Goal: Information Seeking & Learning: Learn about a topic

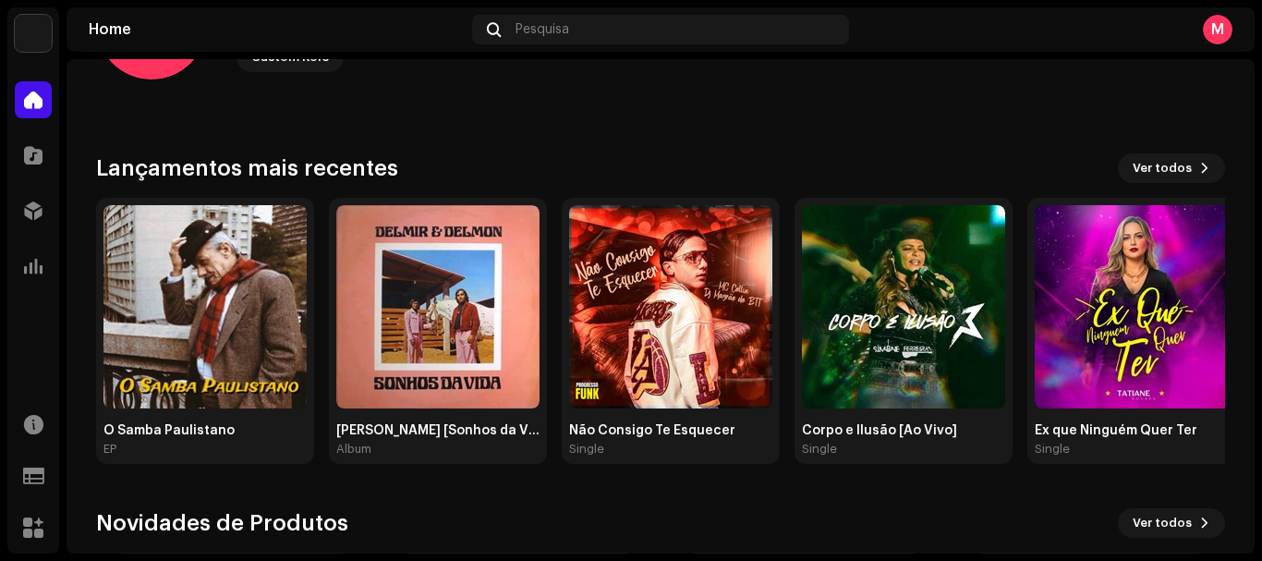
scroll to position [125, 0]
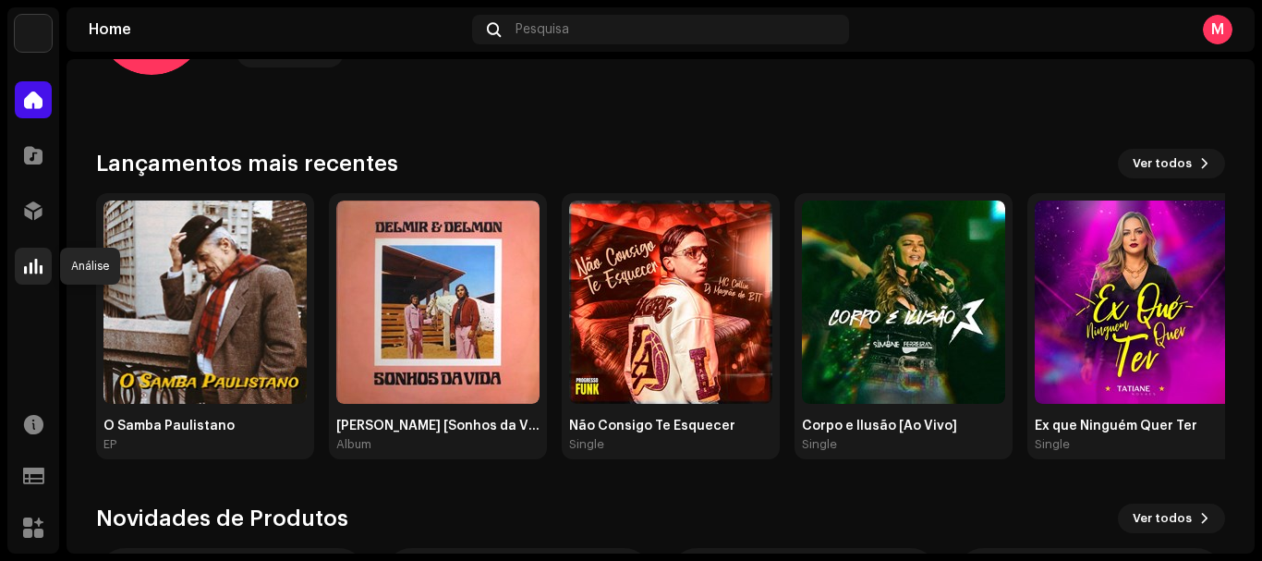
click at [21, 263] on div at bounding box center [33, 266] width 37 height 37
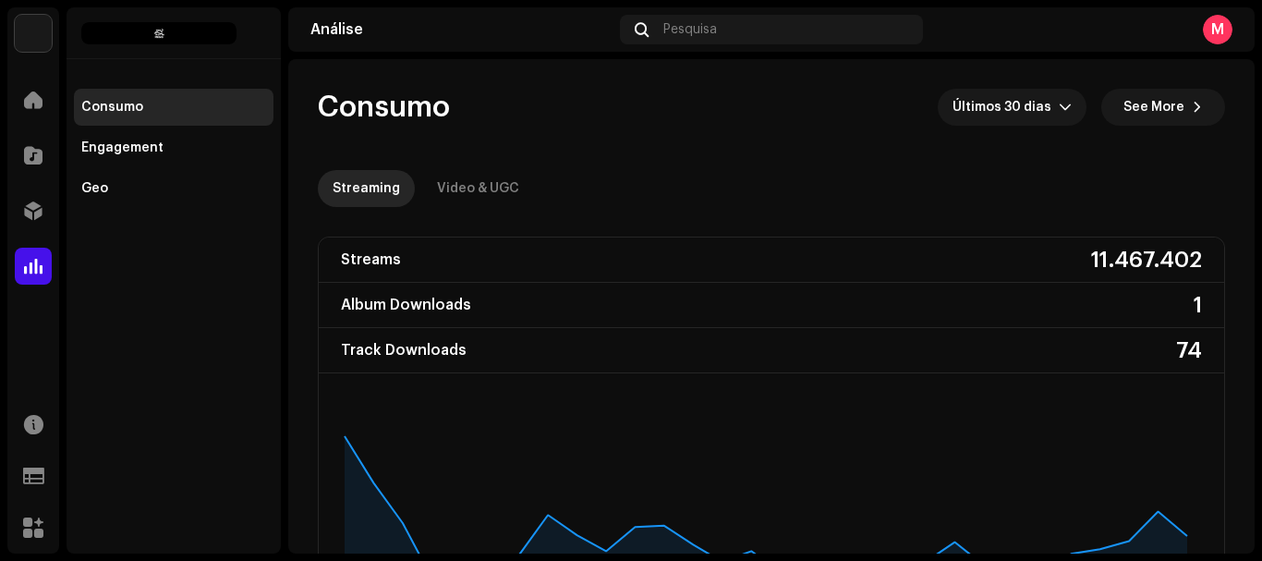
click at [648, 161] on re-o-consumption-dashboard-header "Consumo Últimos 30 dias See More Streaming Video & UGC" at bounding box center [771, 140] width 907 height 163
click at [18, 165] on div at bounding box center [33, 155] width 37 height 37
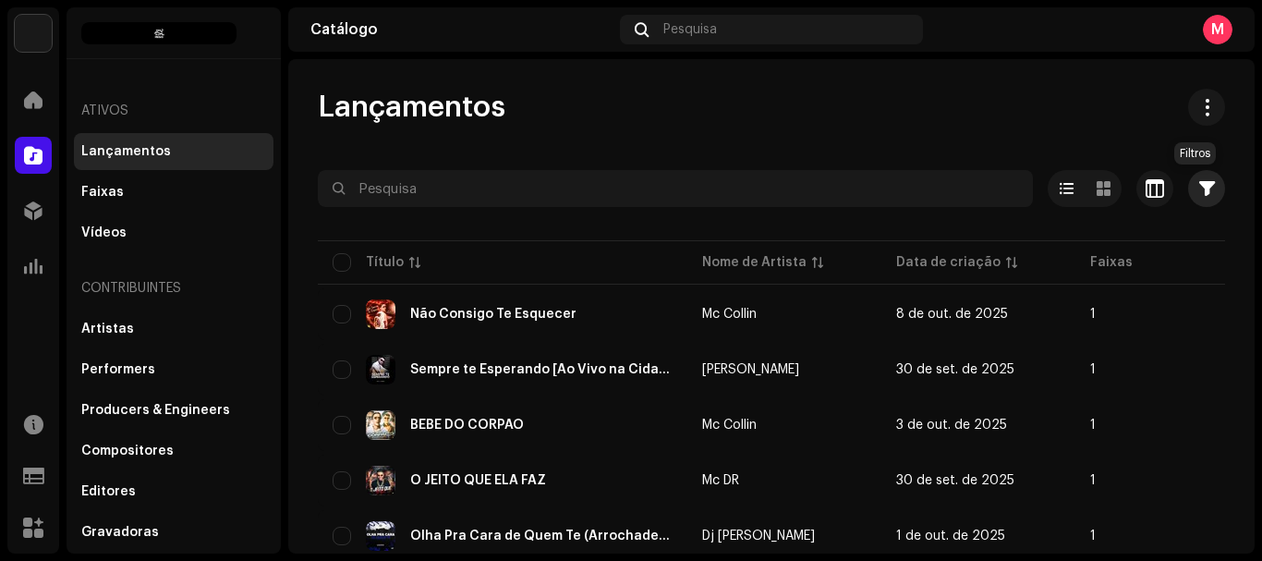
click at [1200, 188] on span "button" at bounding box center [1207, 188] width 16 height 15
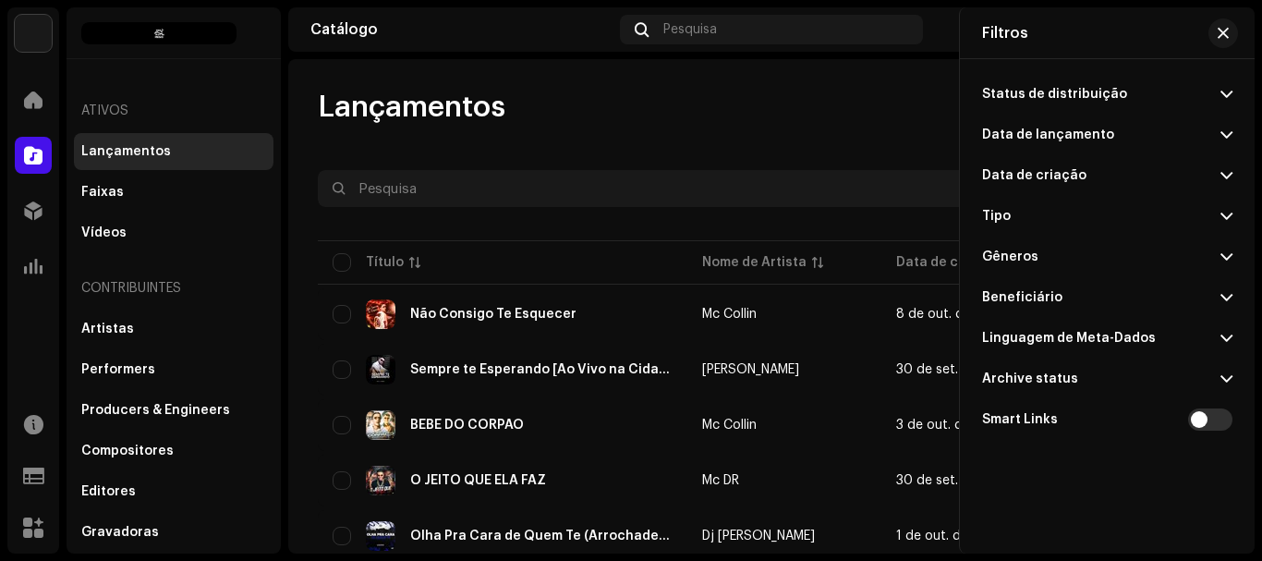
click at [1223, 136] on span at bounding box center [1226, 134] width 12 height 15
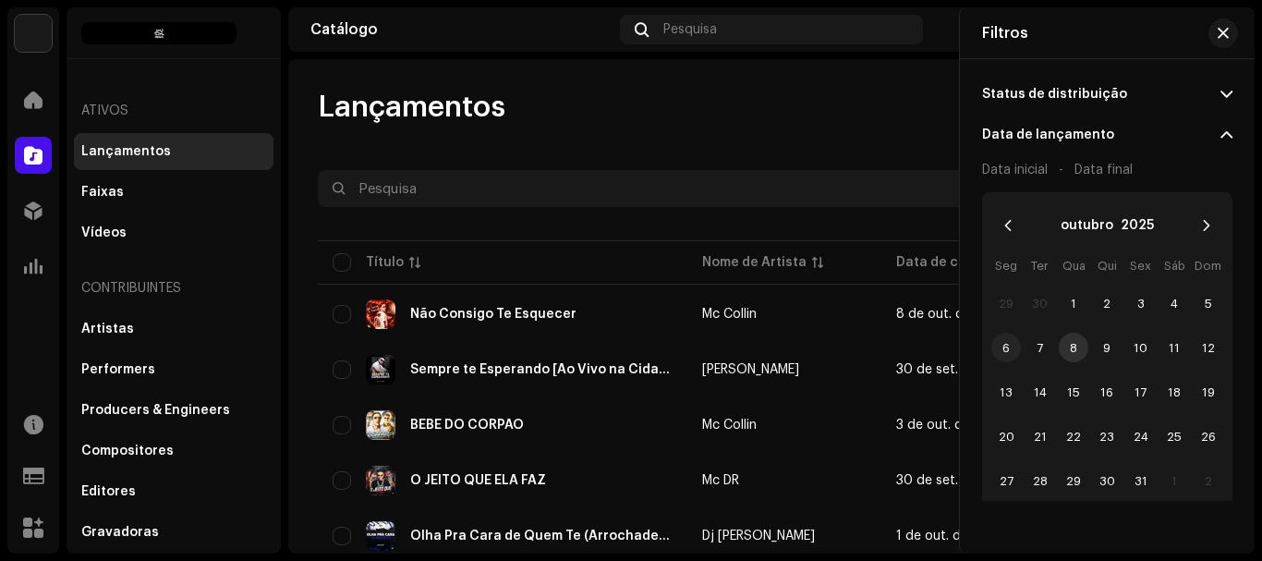
click at [1010, 350] on span "6" at bounding box center [1006, 348] width 30 height 30
click at [1199, 343] on span "12" at bounding box center [1208, 348] width 30 height 30
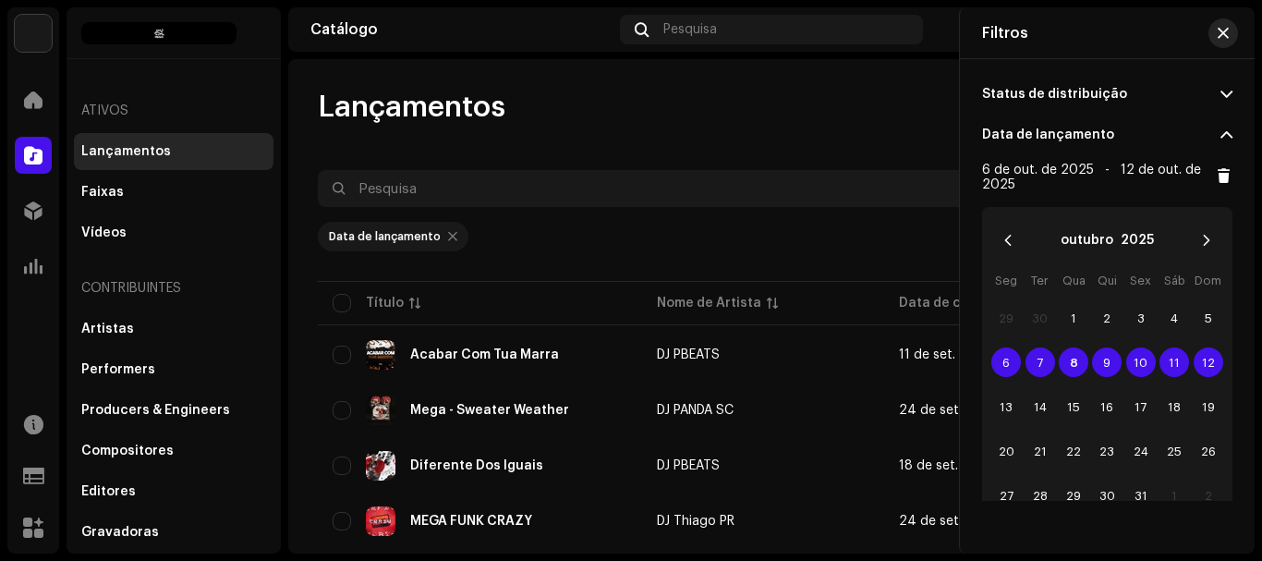
click at [1222, 24] on button "button" at bounding box center [1223, 33] width 30 height 30
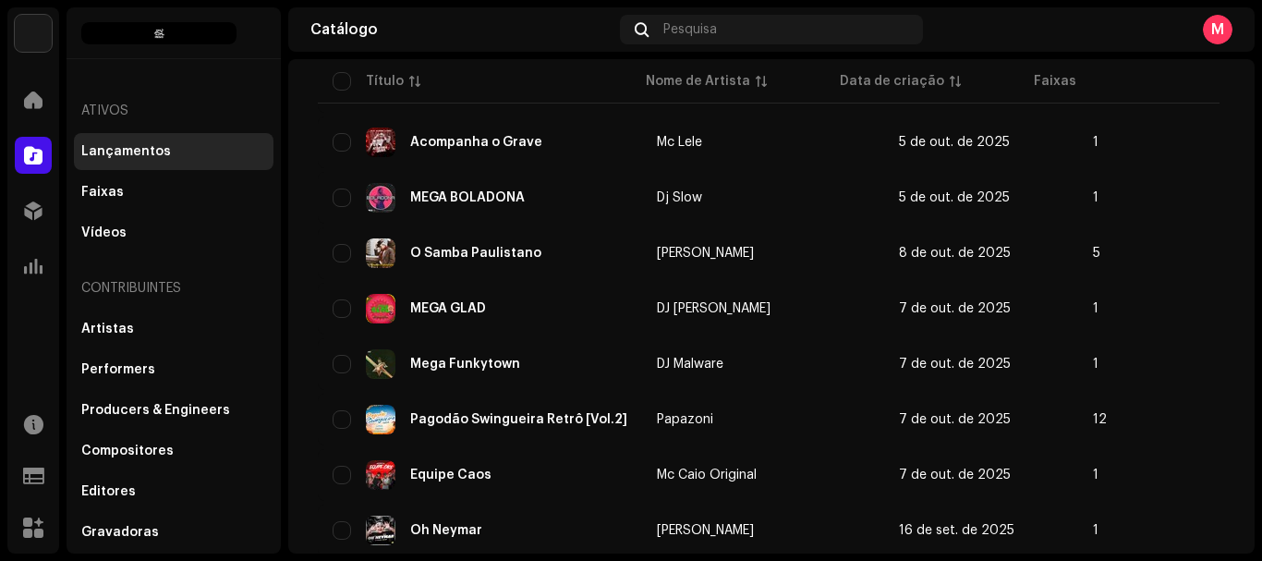
scroll to position [663, 0]
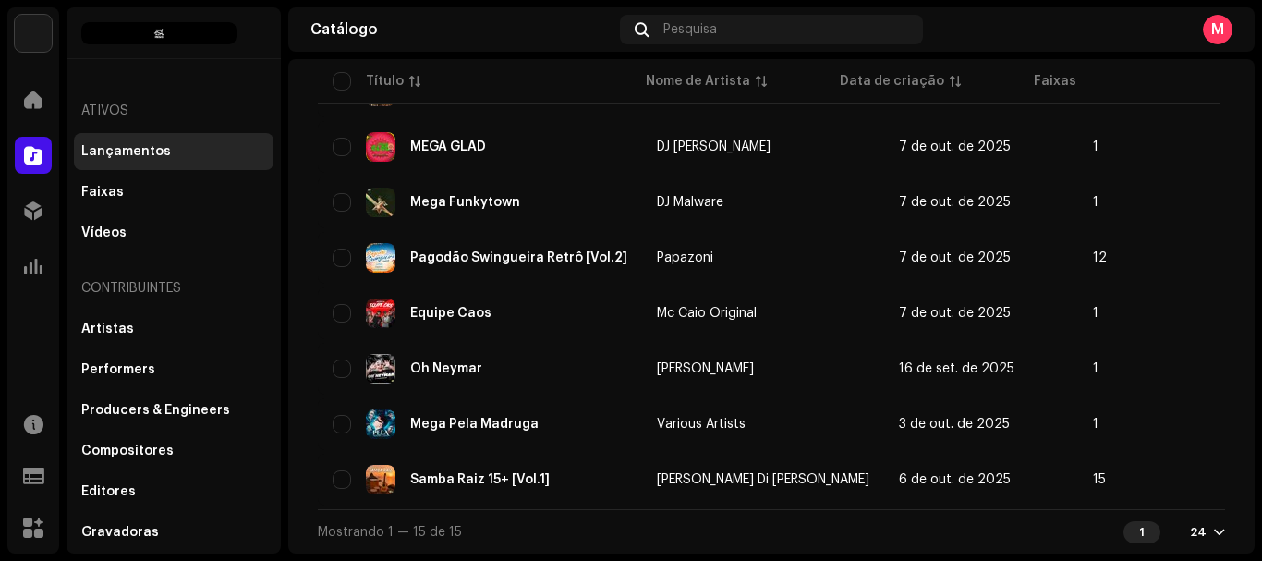
click at [1198, 531] on div "24" at bounding box center [1207, 532] width 35 height 15
click at [1160, 469] on div "48" at bounding box center [1168, 460] width 76 height 37
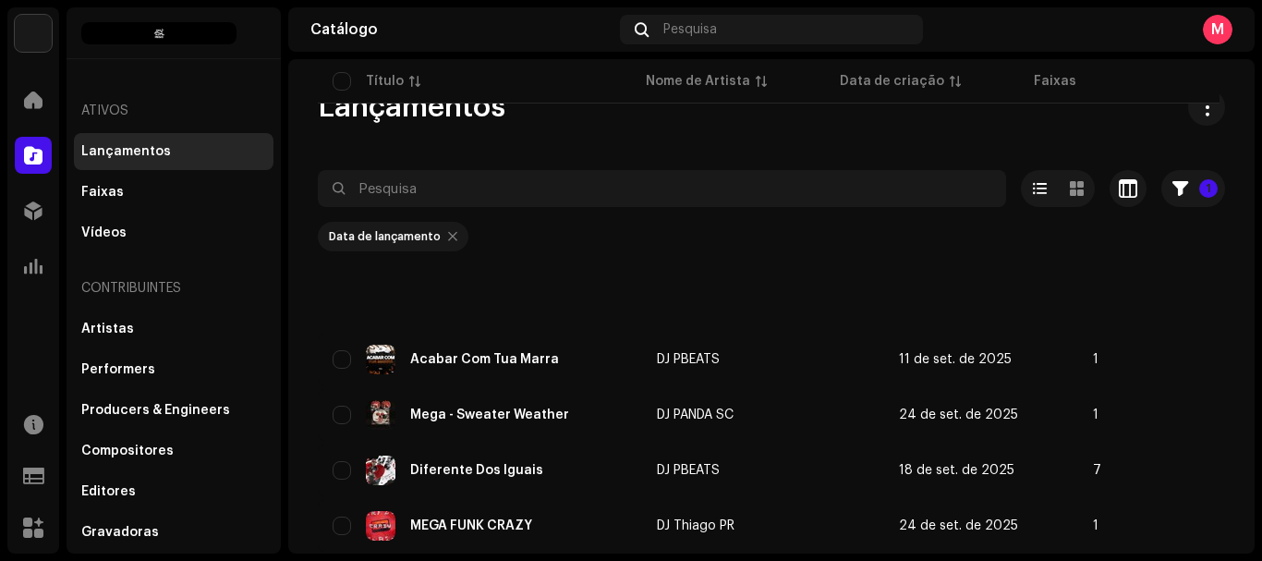
scroll to position [663, 0]
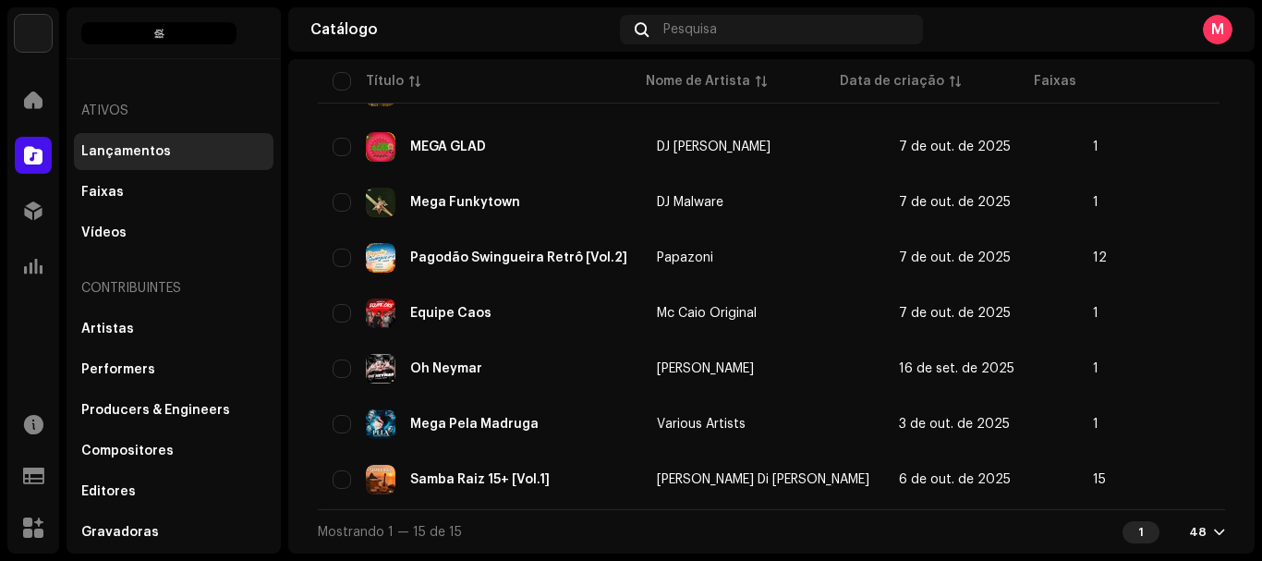
click at [1193, 548] on div "Mostrando 1 — 15 de 15 1 48" at bounding box center [771, 531] width 907 height 44
click at [1195, 539] on div "1 48" at bounding box center [1173, 532] width 103 height 22
click at [1202, 528] on div "48" at bounding box center [1207, 532] width 36 height 15
click at [1165, 506] on div "72" at bounding box center [1168, 497] width 76 height 37
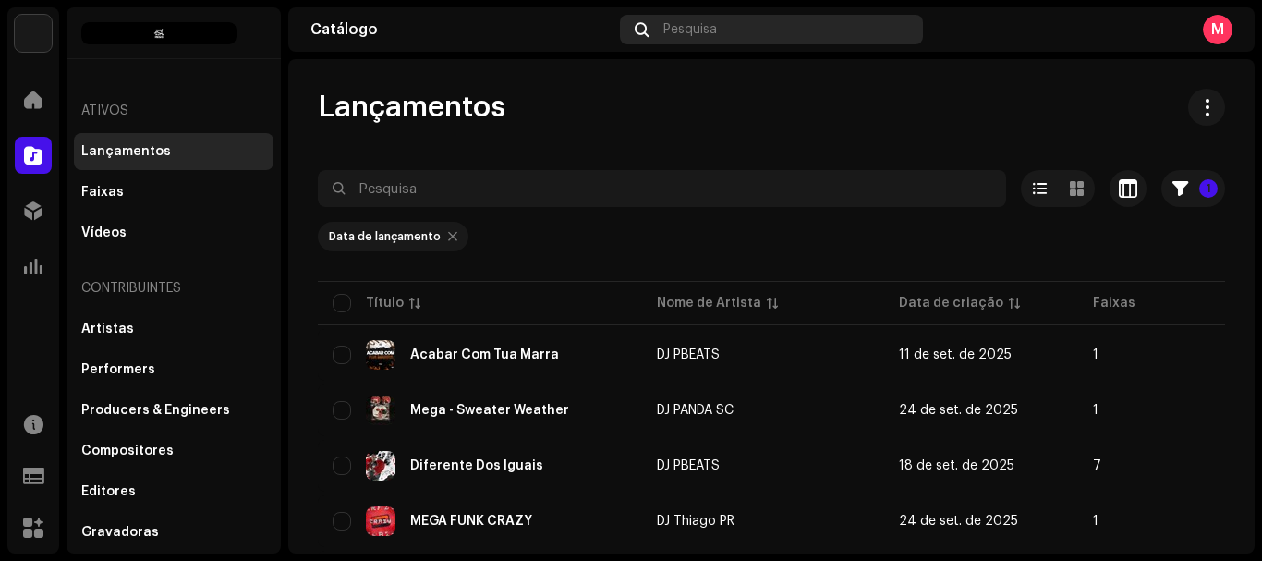
click at [727, 38] on div "Pesquisa" at bounding box center [771, 30] width 302 height 30
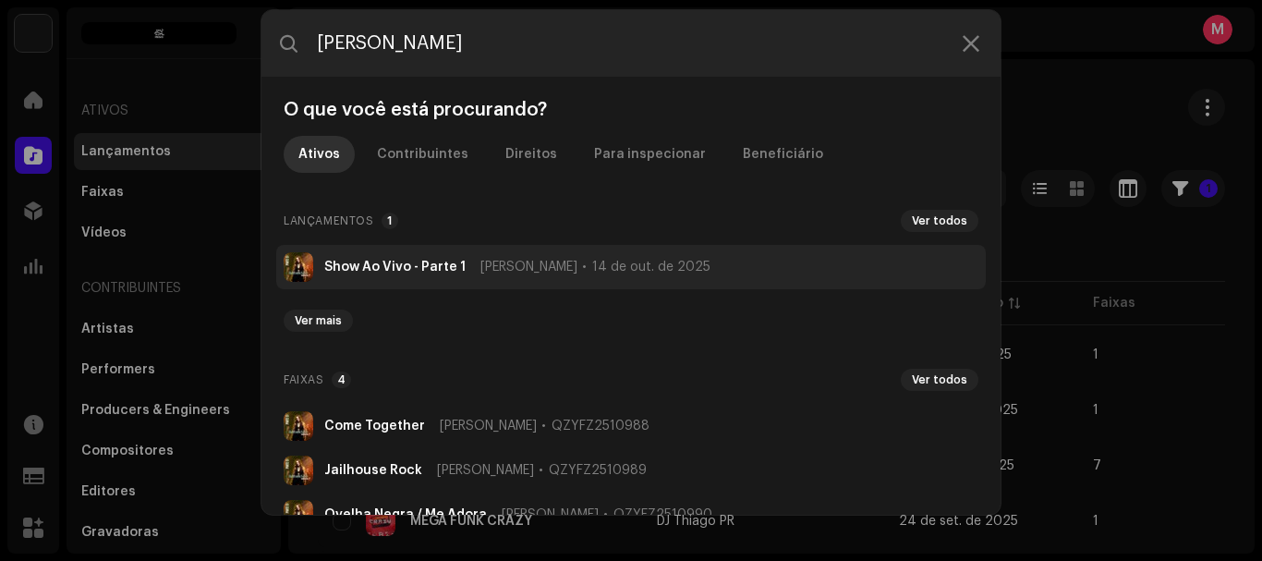
type input "barbara kush"
click at [406, 262] on strong "Show Ao Vivo - Parte 1" at bounding box center [394, 267] width 141 height 15
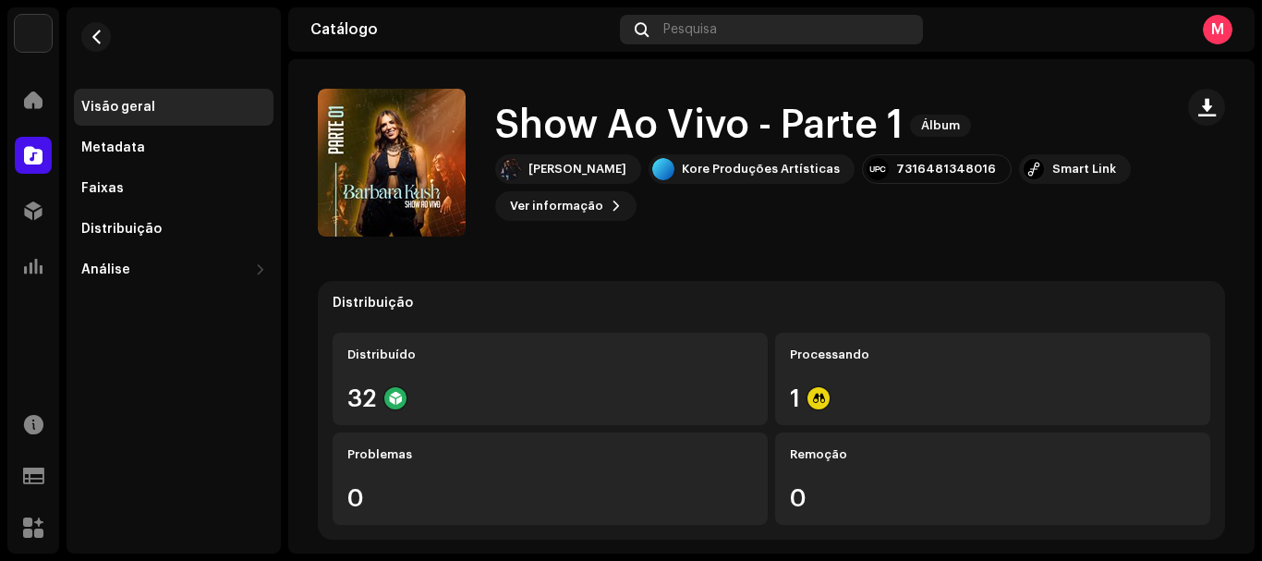
click at [696, 21] on div "Pesquisa" at bounding box center [771, 30] width 302 height 30
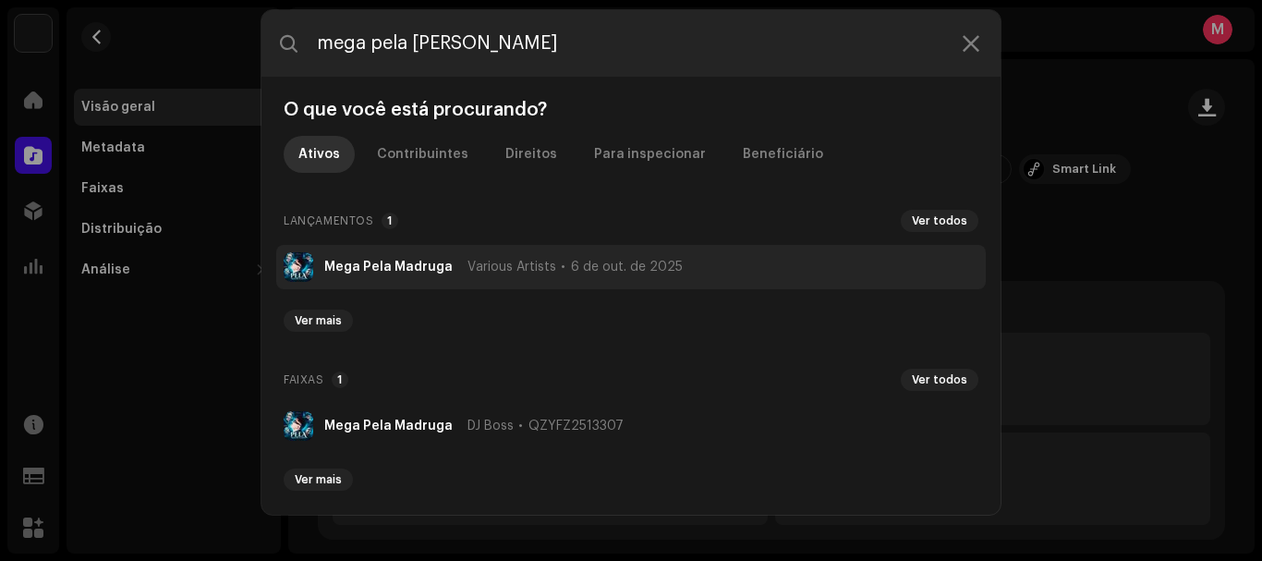
type input "mega pela madruga"
click at [629, 270] on span "6 de out. de 2025" at bounding box center [627, 267] width 112 height 15
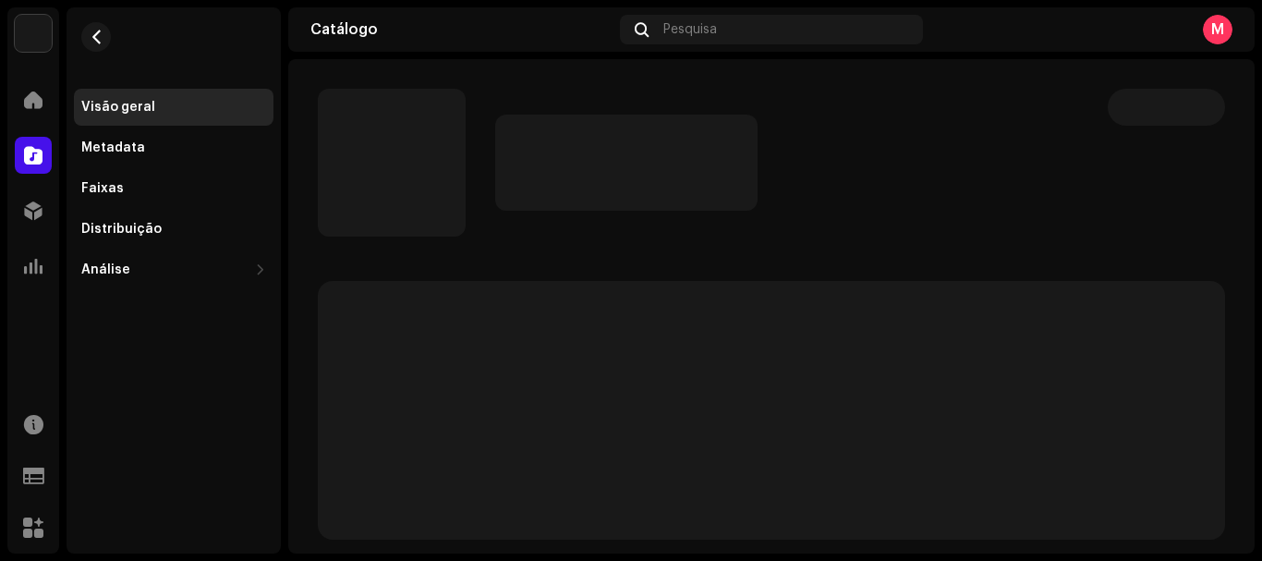
click at [953, 116] on div at bounding box center [786, 163] width 583 height 96
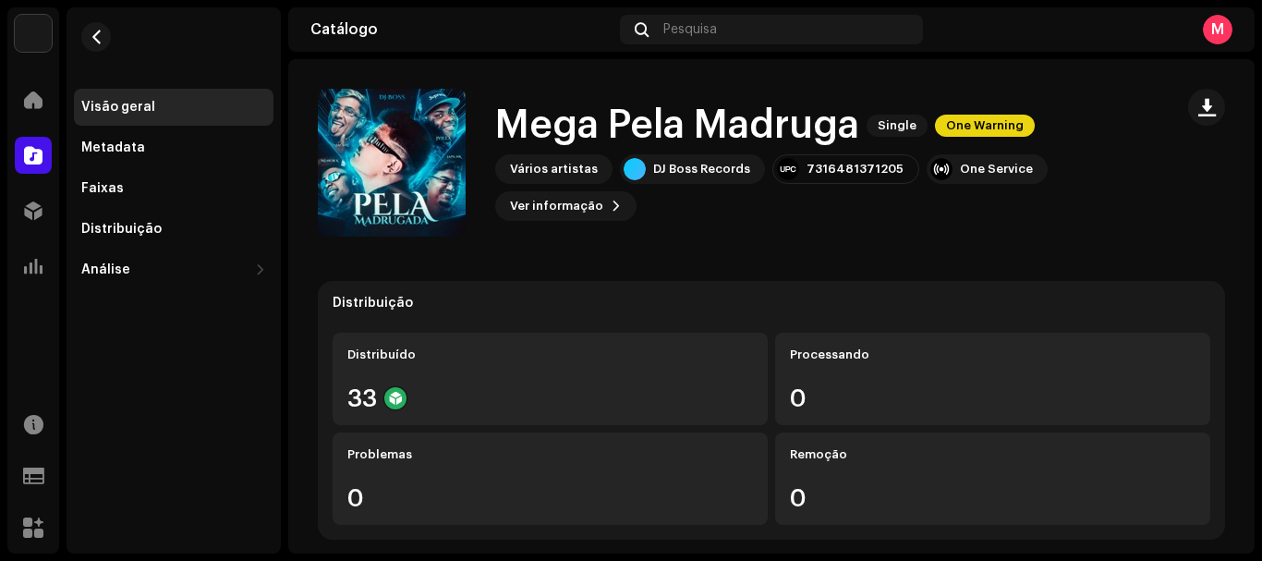
click at [549, 168] on div "Vários artistas" at bounding box center [554, 169] width 88 height 15
click at [573, 205] on span "Ver informação" at bounding box center [556, 206] width 93 height 37
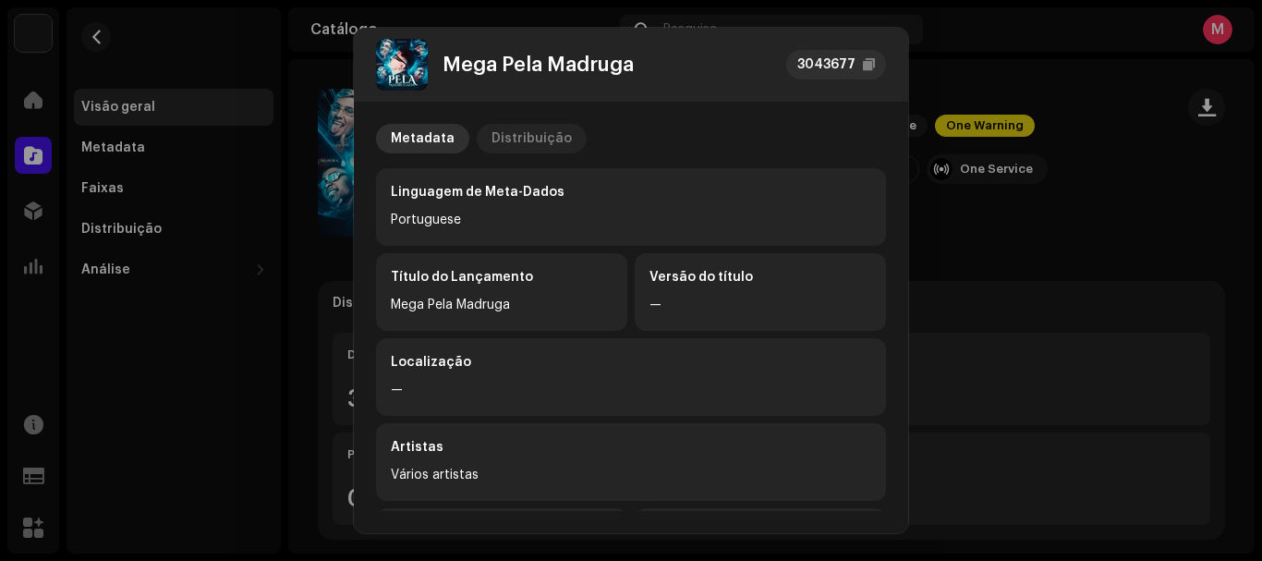
click at [555, 145] on div "Distribuição" at bounding box center [531, 139] width 80 height 30
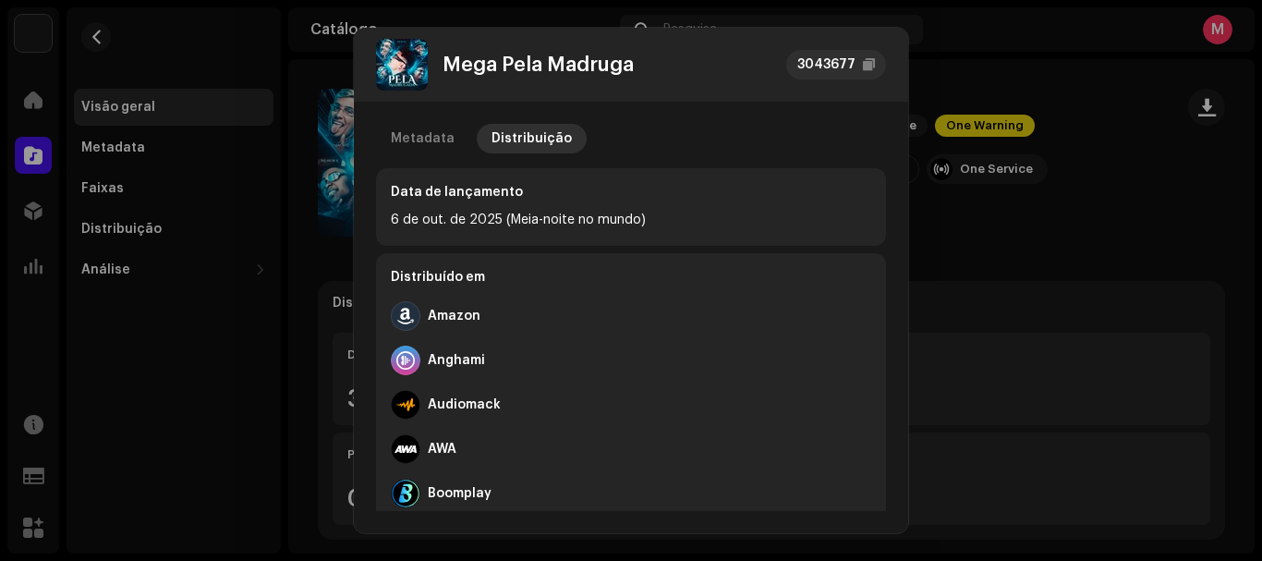
click at [643, 221] on div "6 de out. de 2025 (Meia-noite no mundo)" at bounding box center [631, 220] width 480 height 22
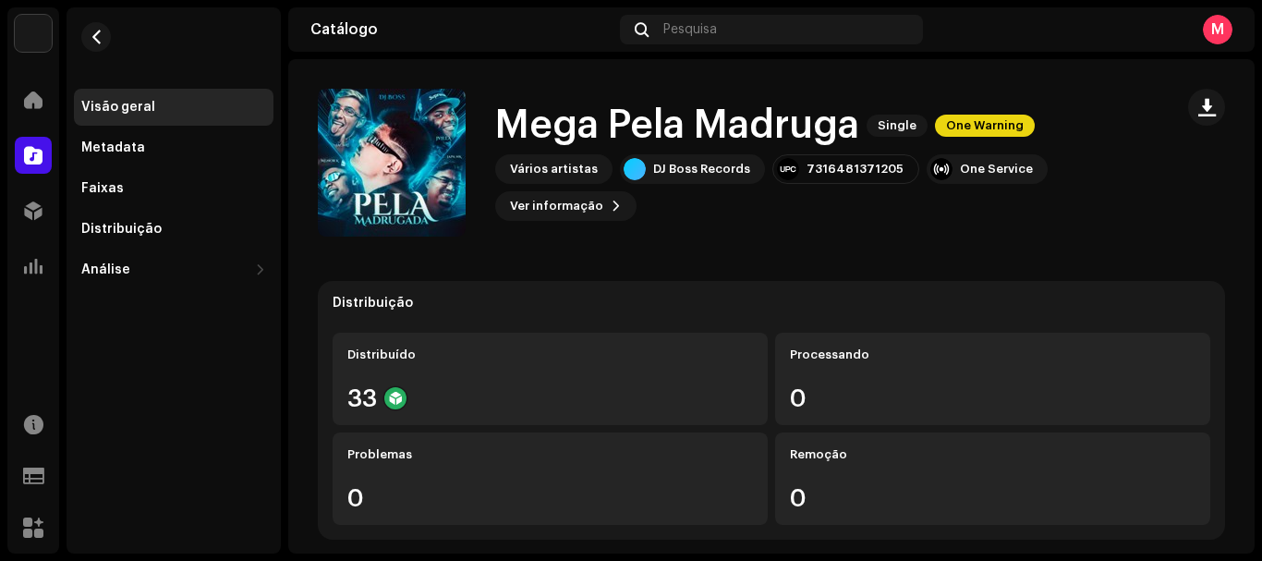
scroll to position [474, 0]
click at [577, 210] on span "Ver informação" at bounding box center [556, 206] width 93 height 37
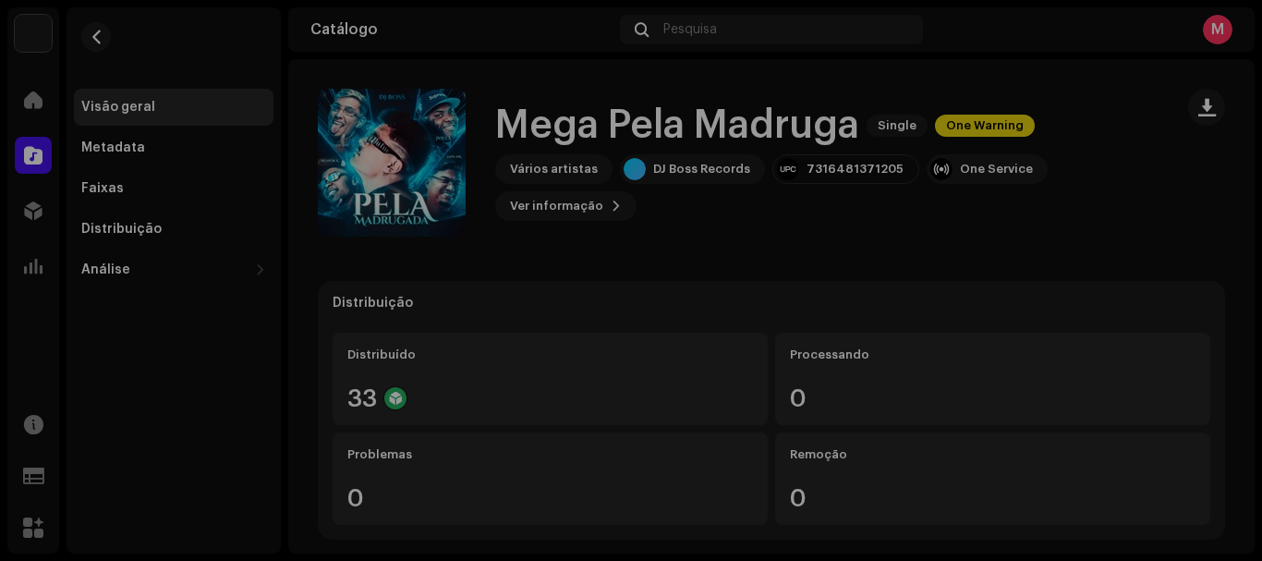
click at [1011, 247] on div "Mega Pela Madruga 3043677 Metadata Distribuição Linguagem de Meta-Dados Portugu…" at bounding box center [631, 280] width 1262 height 561
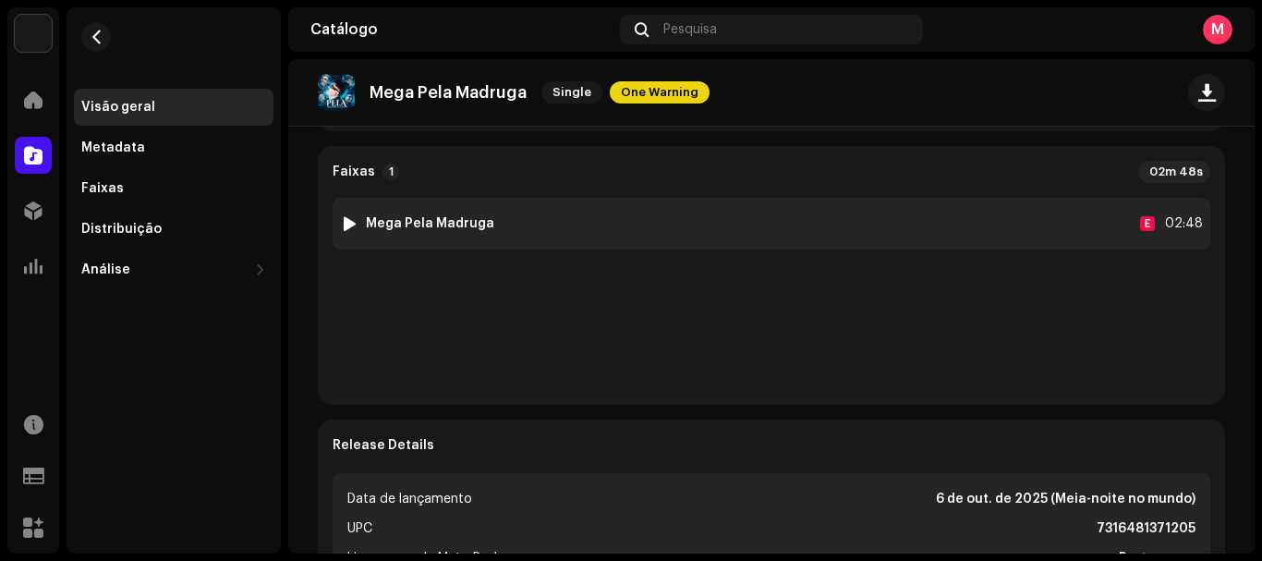
scroll to position [409, 0]
click at [460, 227] on strong "Mega Pela Madruga" at bounding box center [430, 222] width 128 height 15
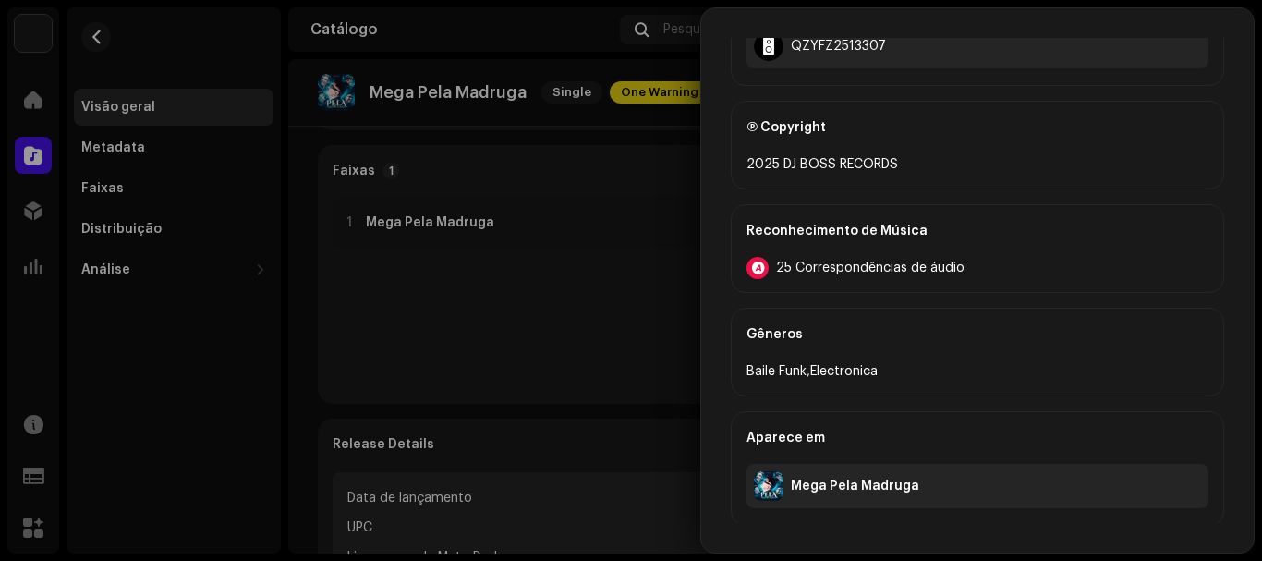
scroll to position [1026, 0]
click at [820, 484] on div "Mega Pela Madruga" at bounding box center [855, 483] width 128 height 15
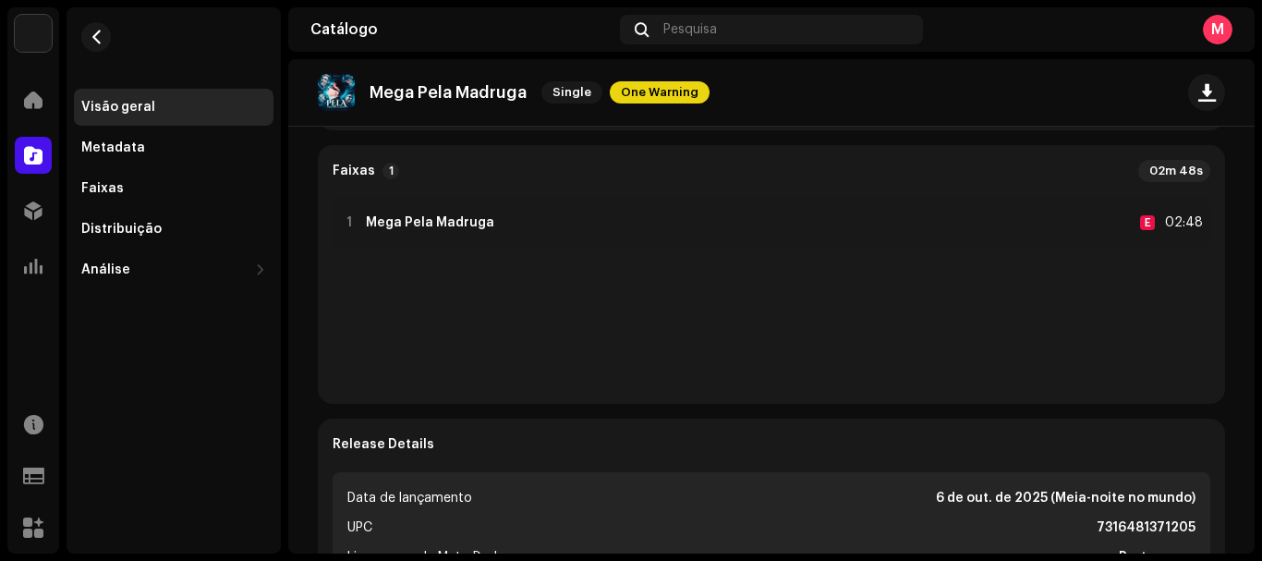
scroll to position [0, 0]
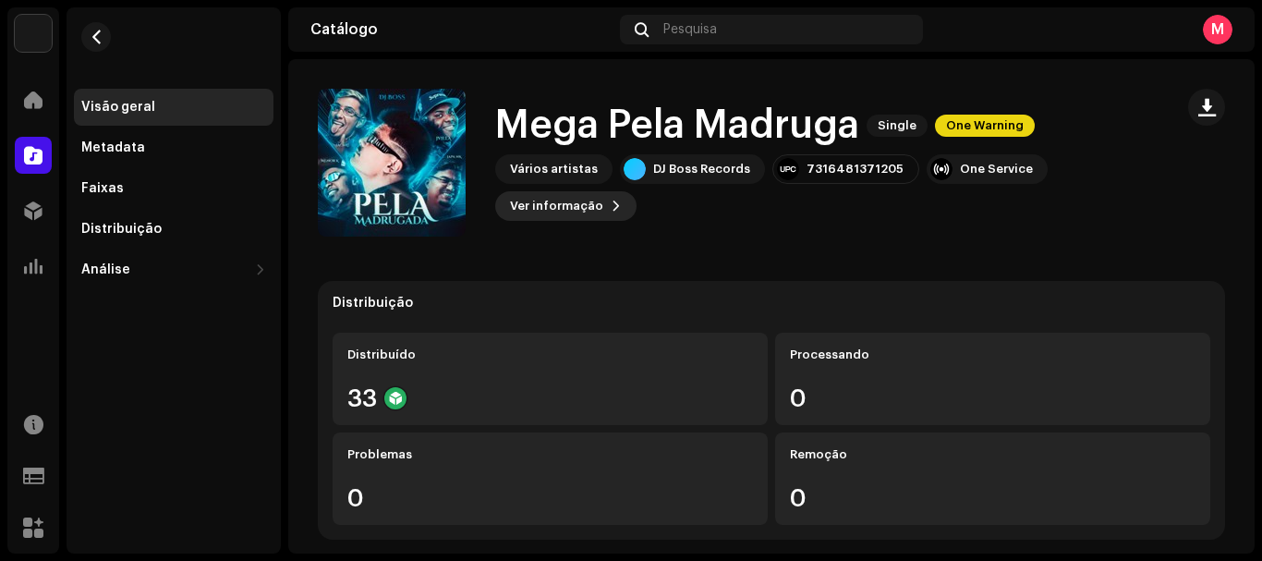
click at [619, 199] on button "Ver informação" at bounding box center [565, 206] width 141 height 30
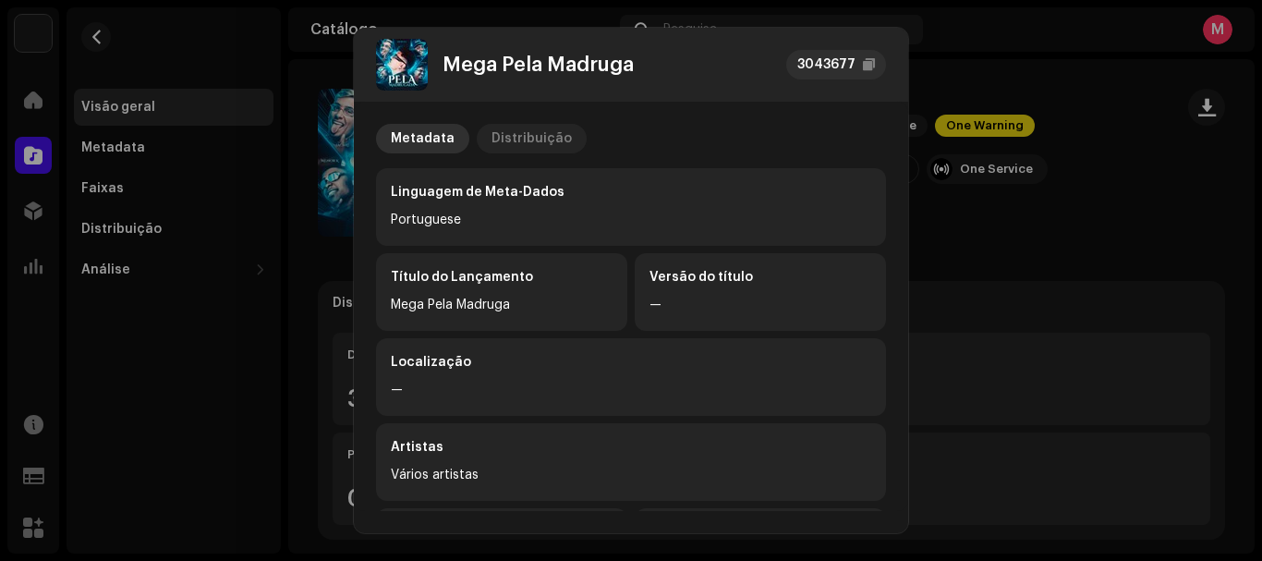
click at [531, 127] on div "Distribuição" at bounding box center [531, 139] width 80 height 30
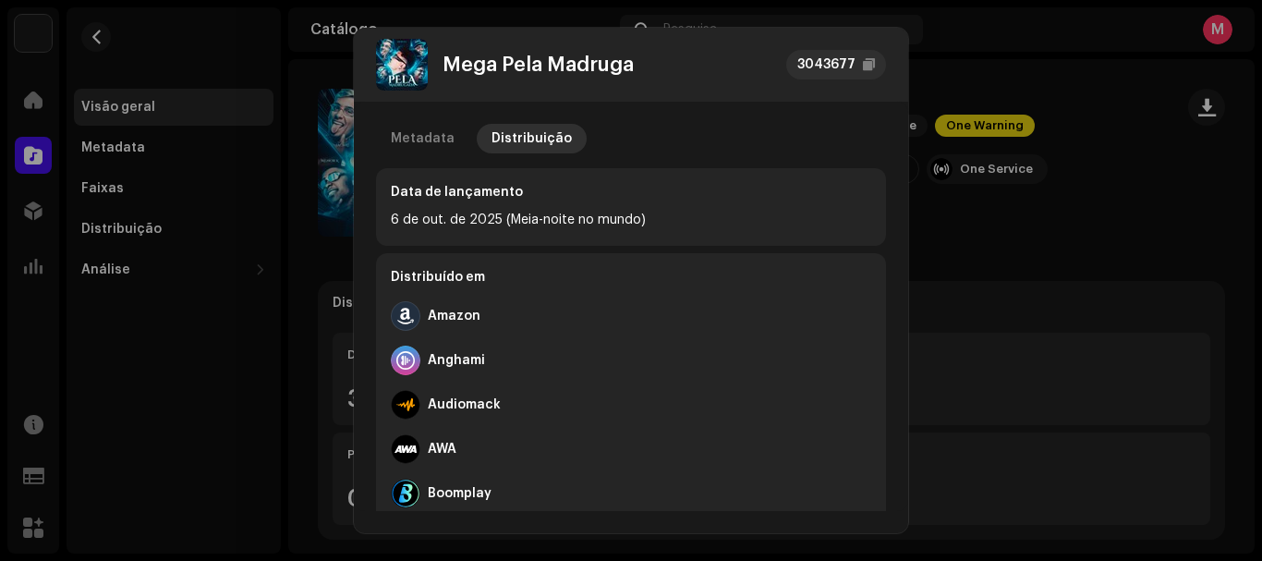
click at [447, 370] on div "Anghami" at bounding box center [631, 360] width 480 height 44
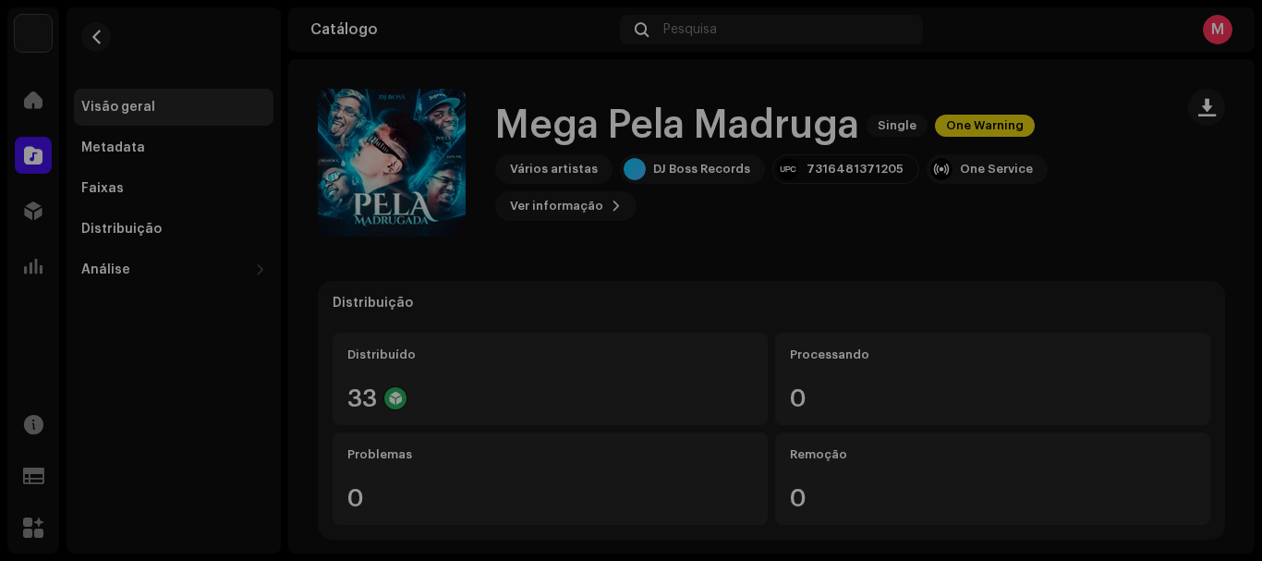
click at [978, 280] on div "Mega Pela Madruga 3043677 Metadata Distribuição Data de lançamento 6 de out. de…" at bounding box center [631, 280] width 1262 height 561
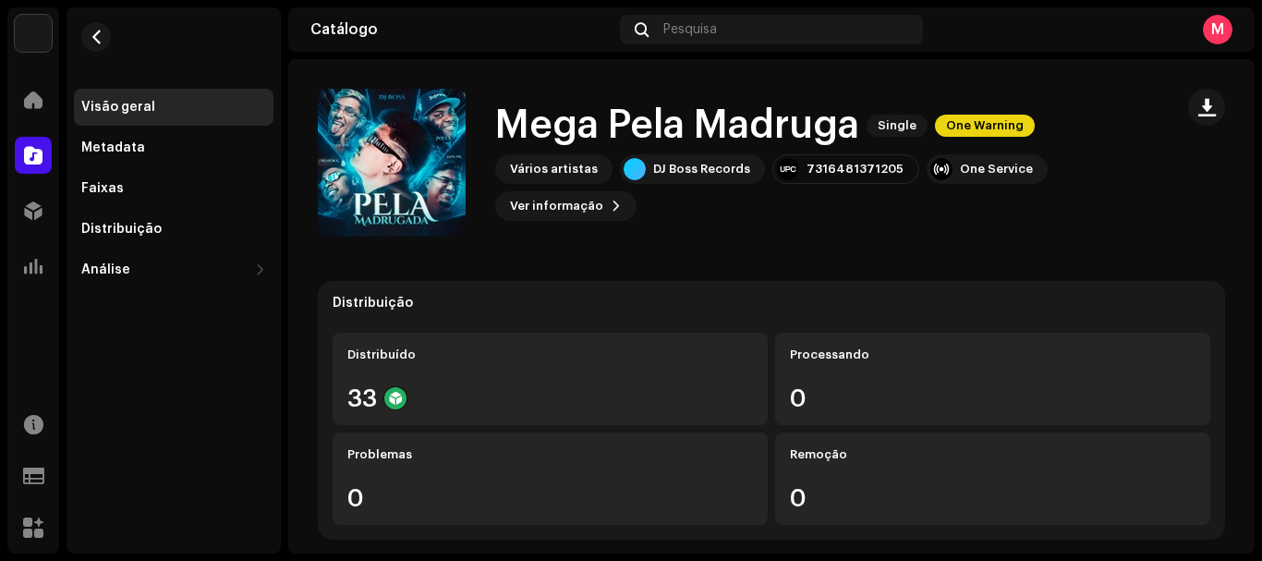
click at [546, 170] on div "Vários artistas" at bounding box center [554, 169] width 88 height 15
click at [976, 168] on div "One Service" at bounding box center [996, 169] width 73 height 15
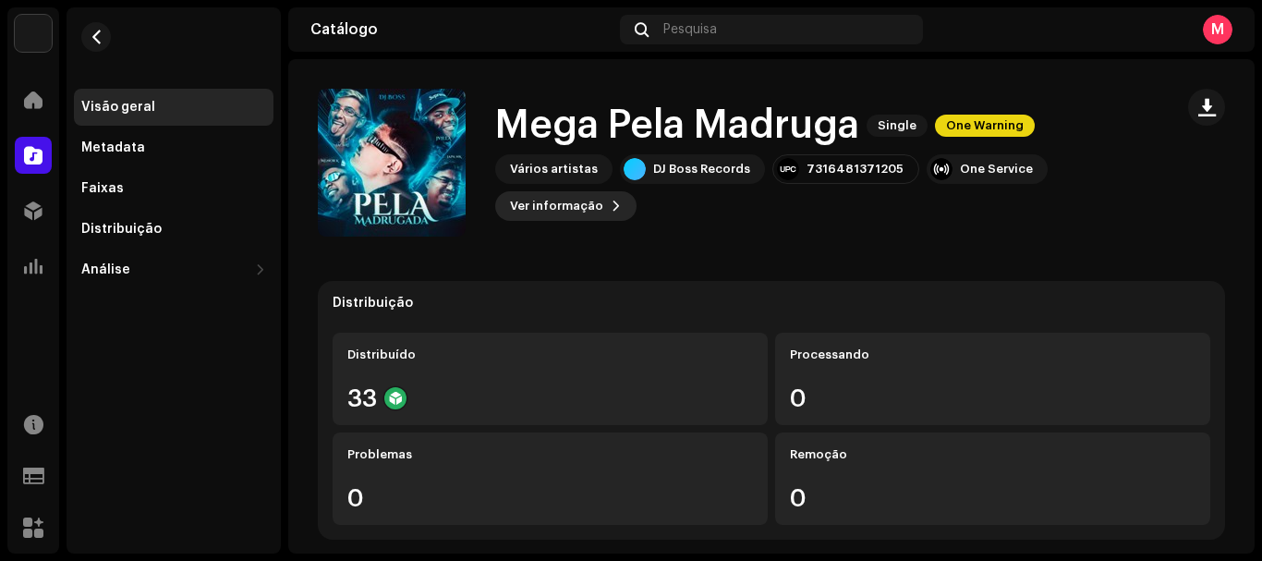
click at [600, 214] on button "Ver informação" at bounding box center [565, 206] width 141 height 30
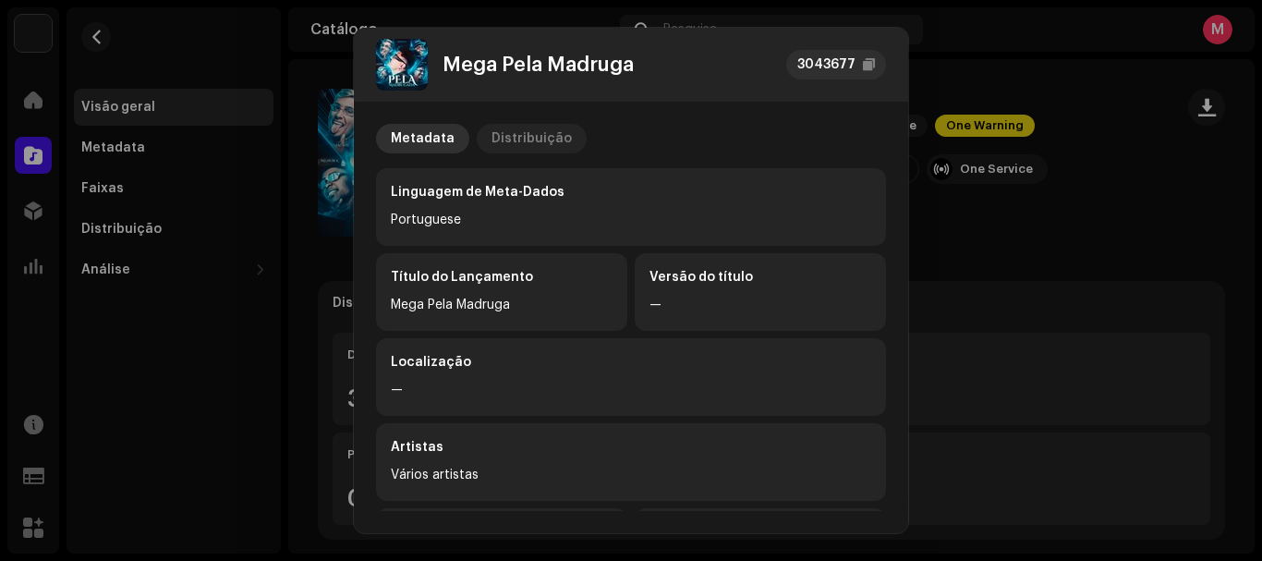
click at [515, 143] on div "Distribuição" at bounding box center [531, 139] width 80 height 30
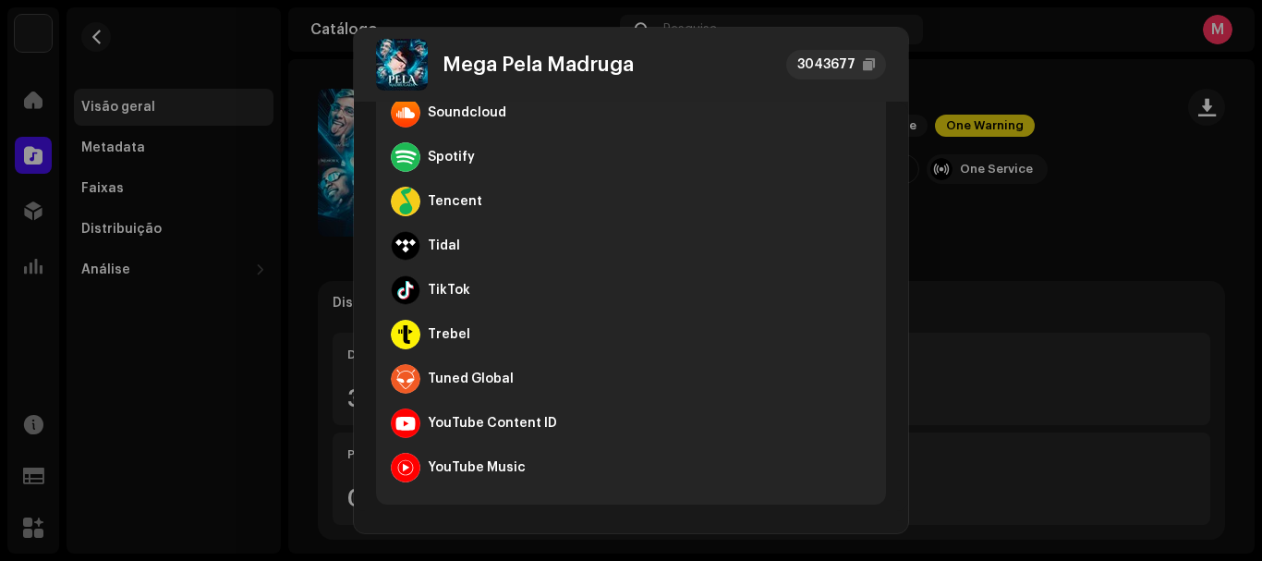
scroll to position [1283, 0]
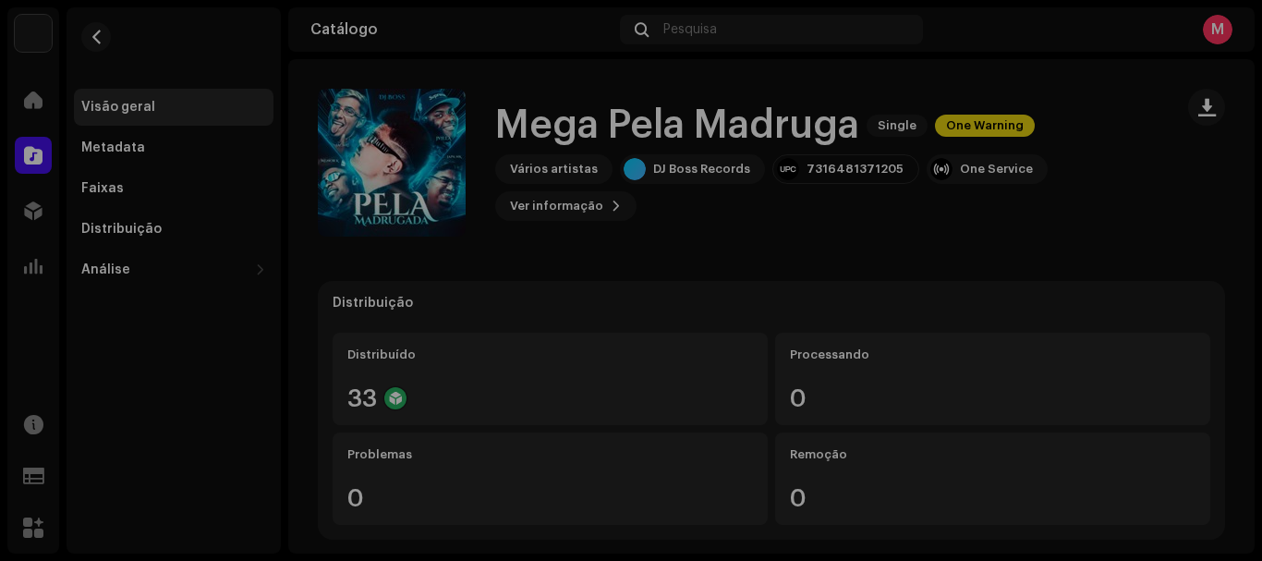
click at [1065, 180] on div "Mega Pela Madruga 3043677 Metadata Distribuição Data de lançamento 6 de out. de…" at bounding box center [631, 280] width 1262 height 561
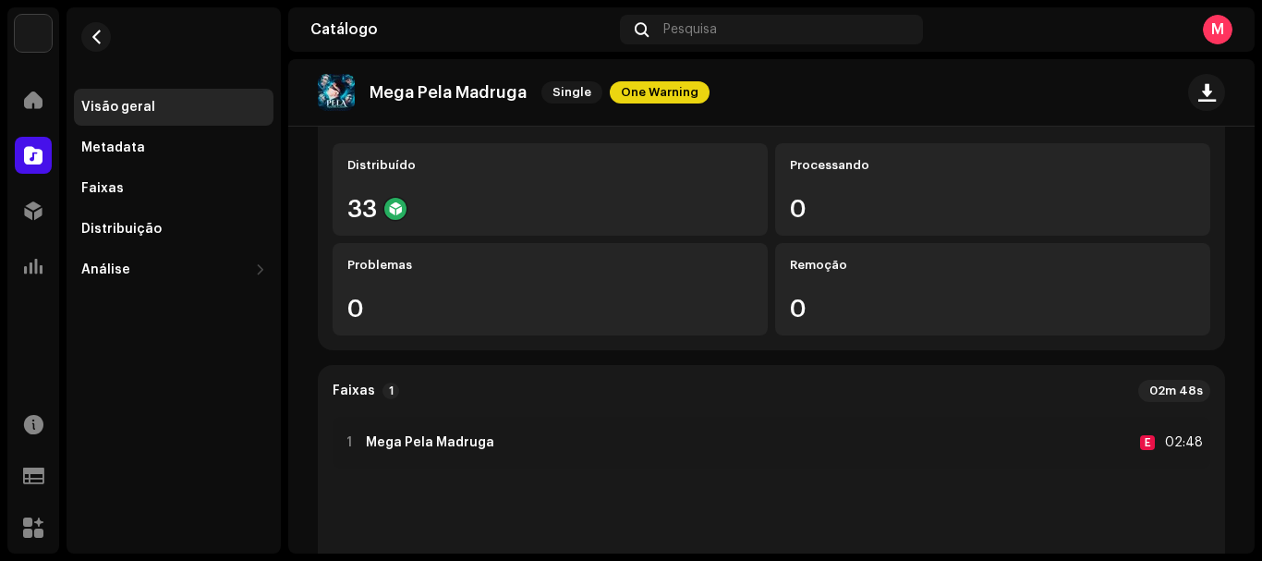
scroll to position [190, 0]
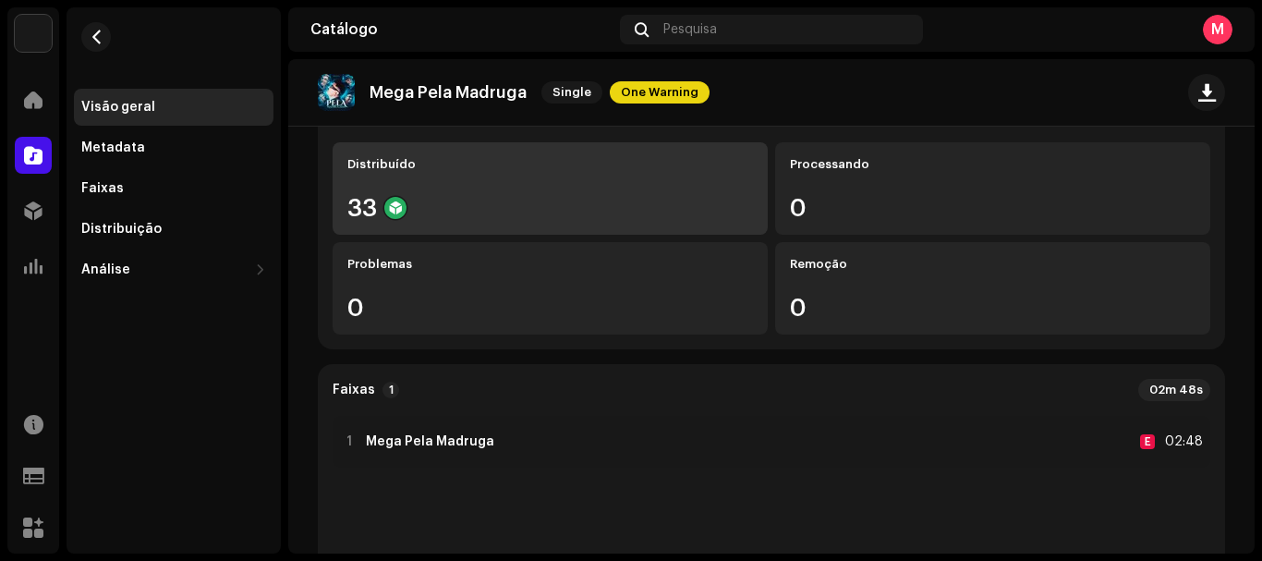
click at [506, 214] on div "33" at bounding box center [550, 208] width 406 height 24
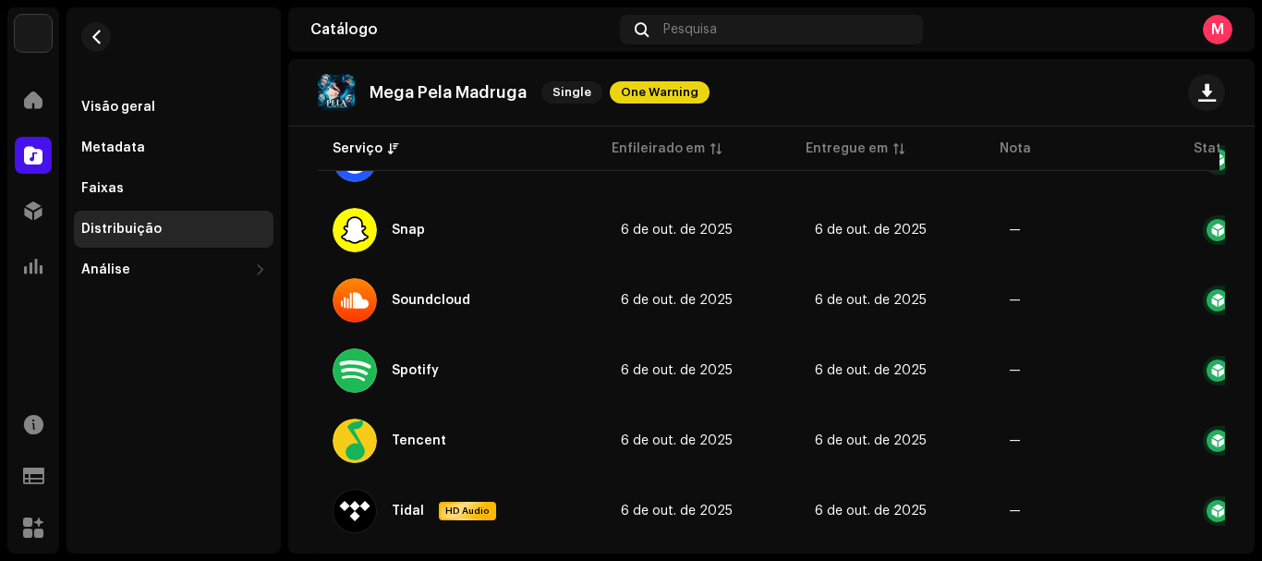
scroll to position [1870, 0]
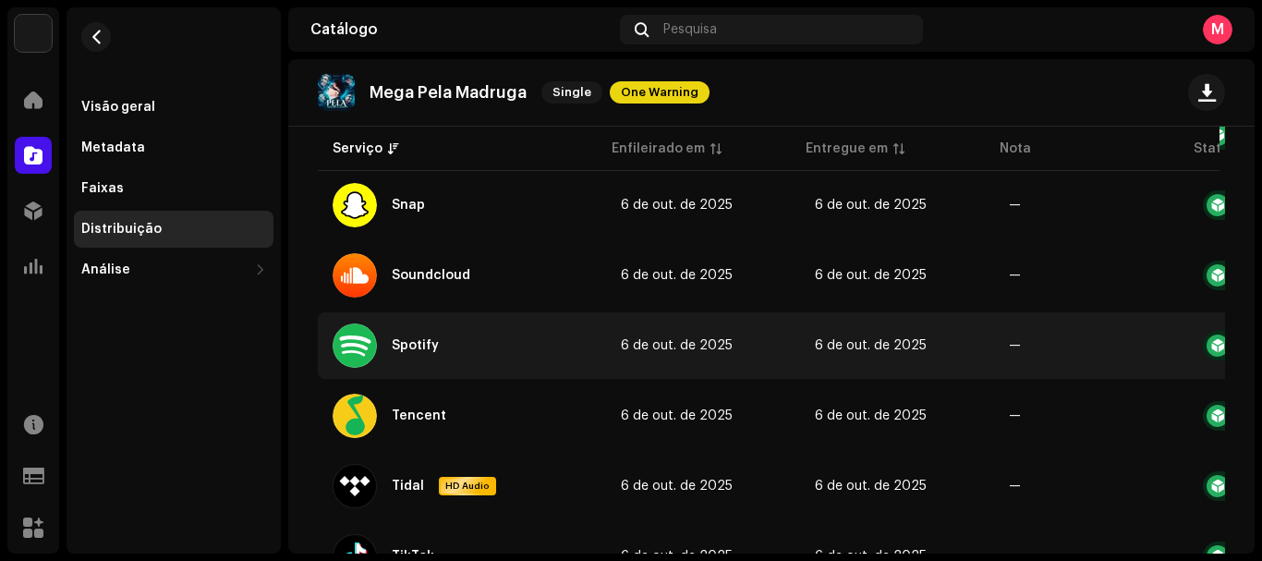
click at [434, 325] on div "Spotify" at bounding box center [393, 345] width 121 height 44
click at [425, 333] on div "Spotify" at bounding box center [393, 345] width 121 height 44
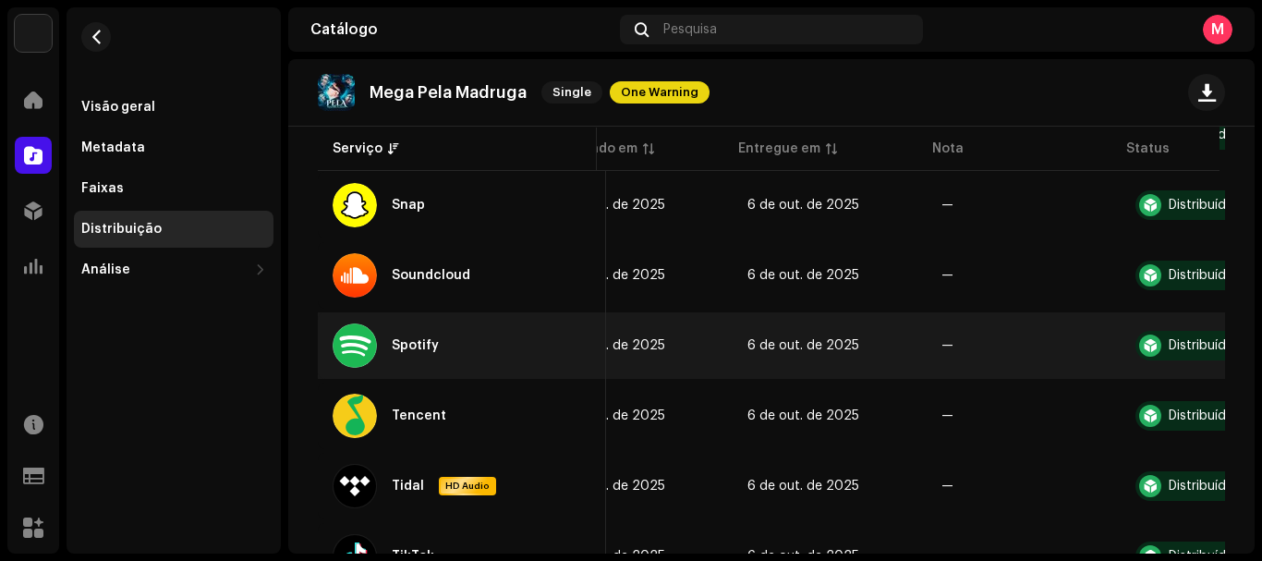
scroll to position [0, 153]
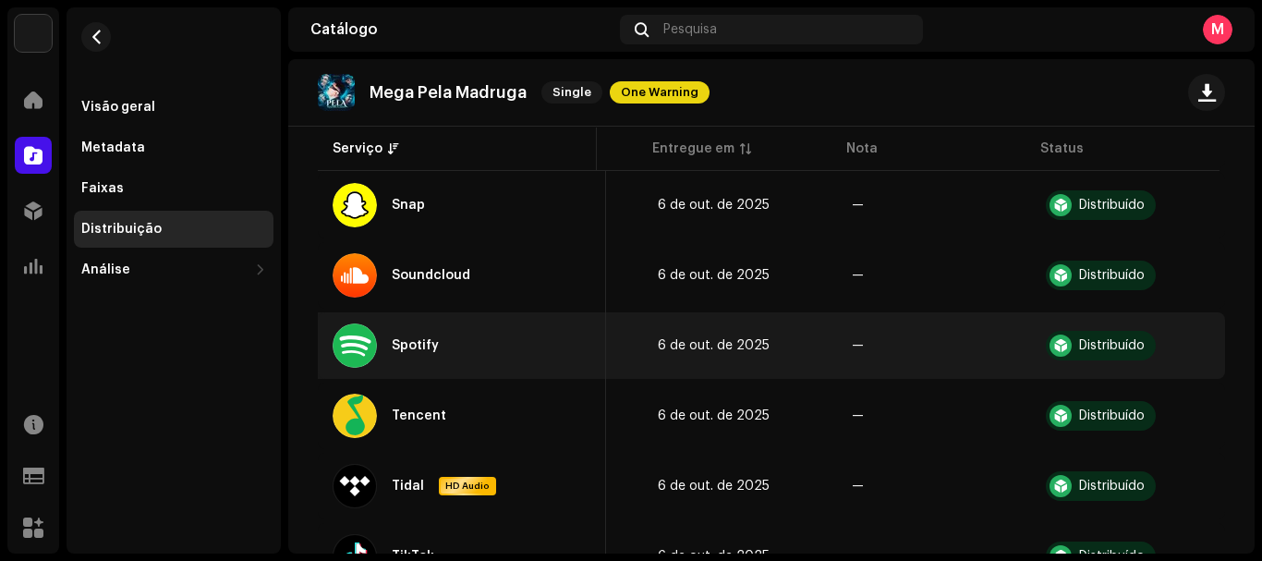
click at [1063, 339] on div "Distribuído" at bounding box center [1101, 346] width 110 height 30
click at [478, 341] on div "Spotify" at bounding box center [462, 345] width 259 height 44
click at [388, 341] on div "Spotify" at bounding box center [393, 345] width 121 height 44
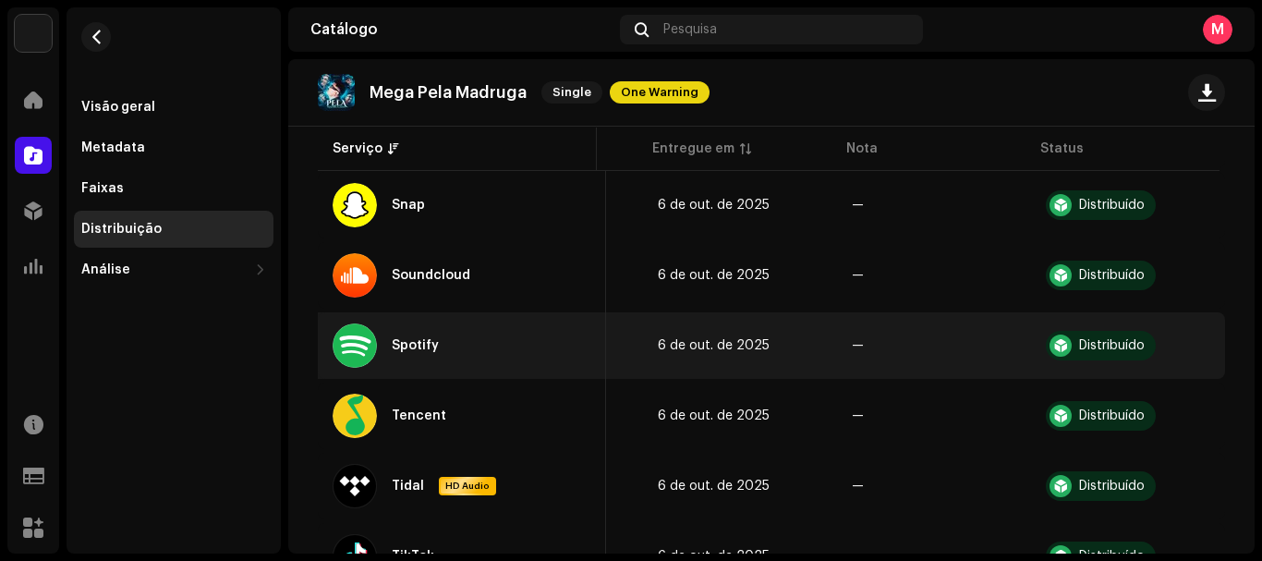
click at [360, 341] on div at bounding box center [355, 345] width 44 height 44
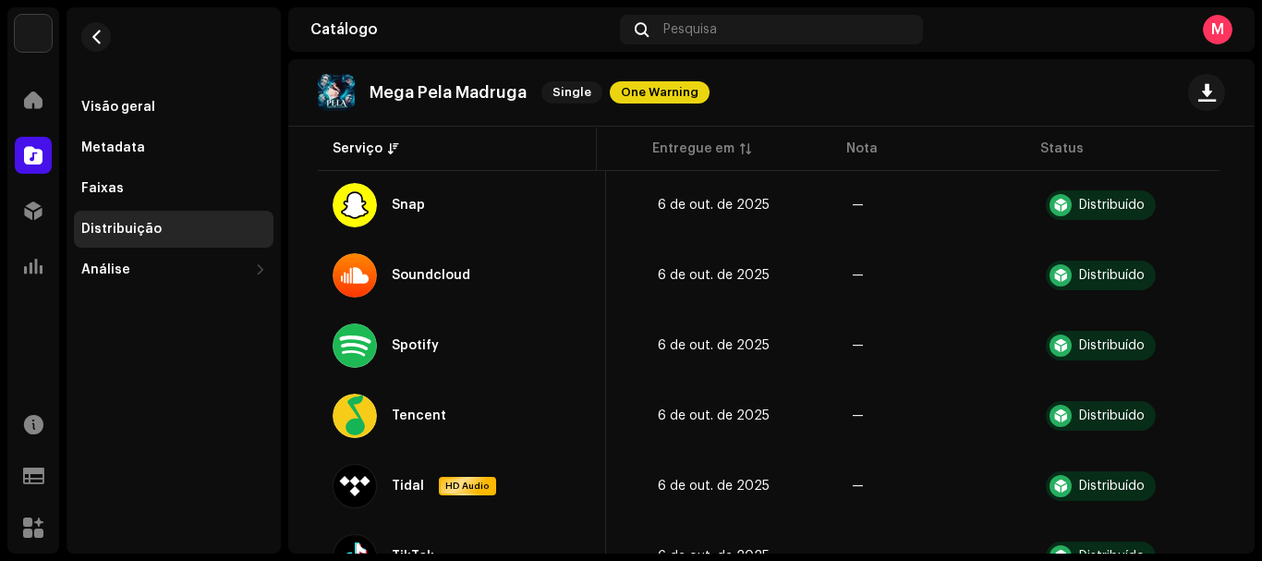
drag, startPoint x: 360, startPoint y: 341, endPoint x: 391, endPoint y: 380, distance: 49.3
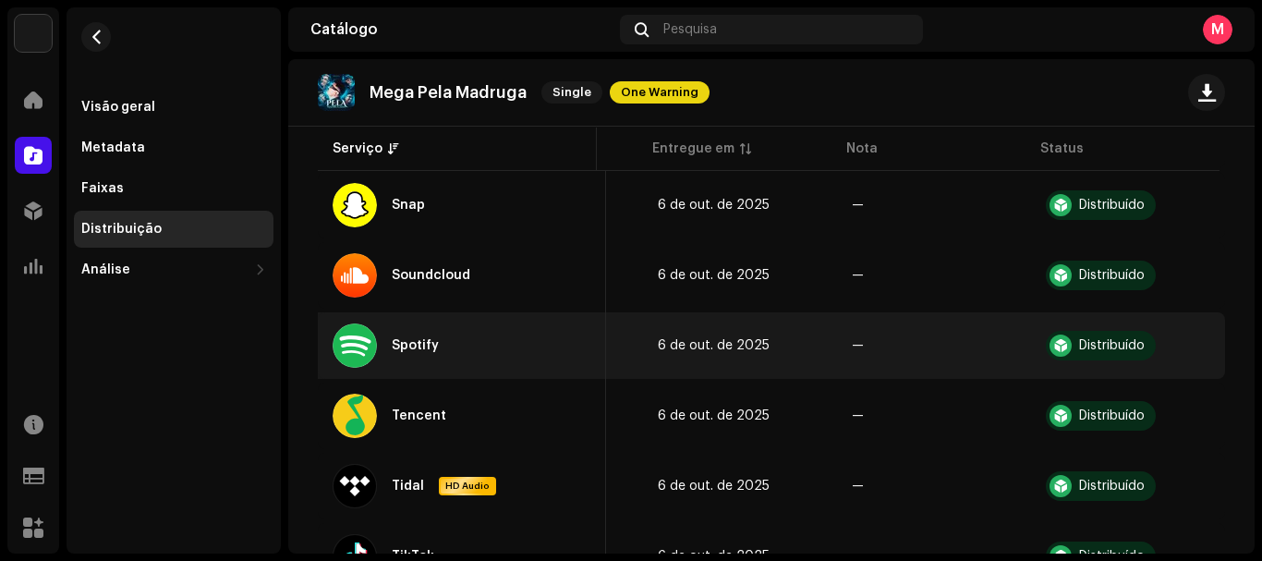
drag, startPoint x: 391, startPoint y: 380, endPoint x: 352, endPoint y: 353, distance: 47.1
click at [352, 353] on div at bounding box center [355, 345] width 44 height 44
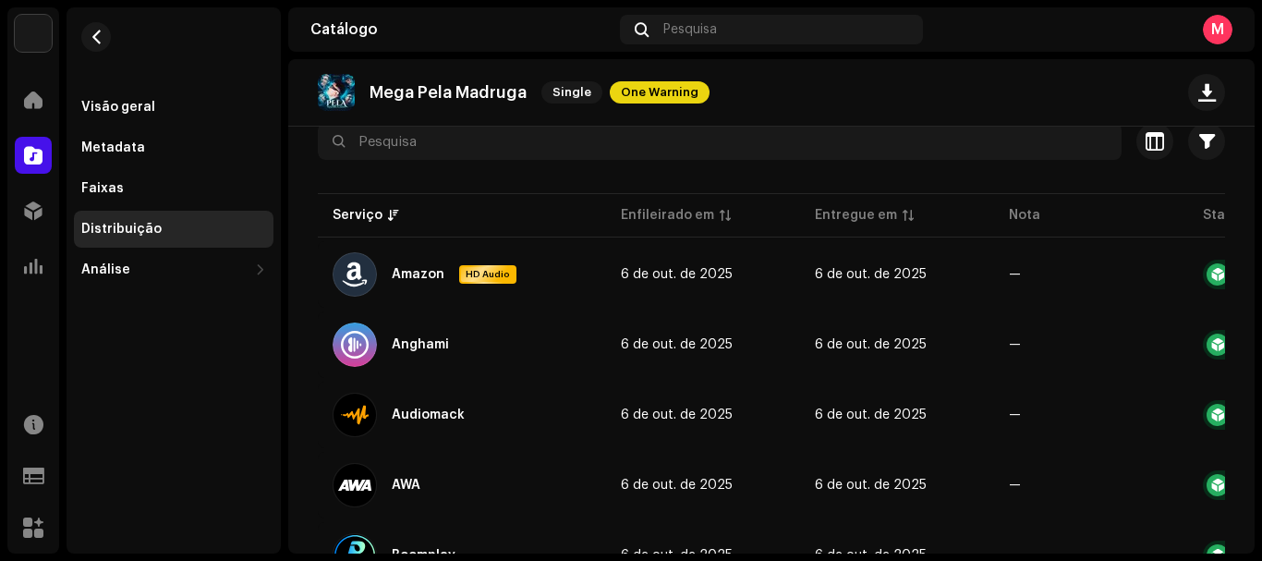
scroll to position [0, 0]
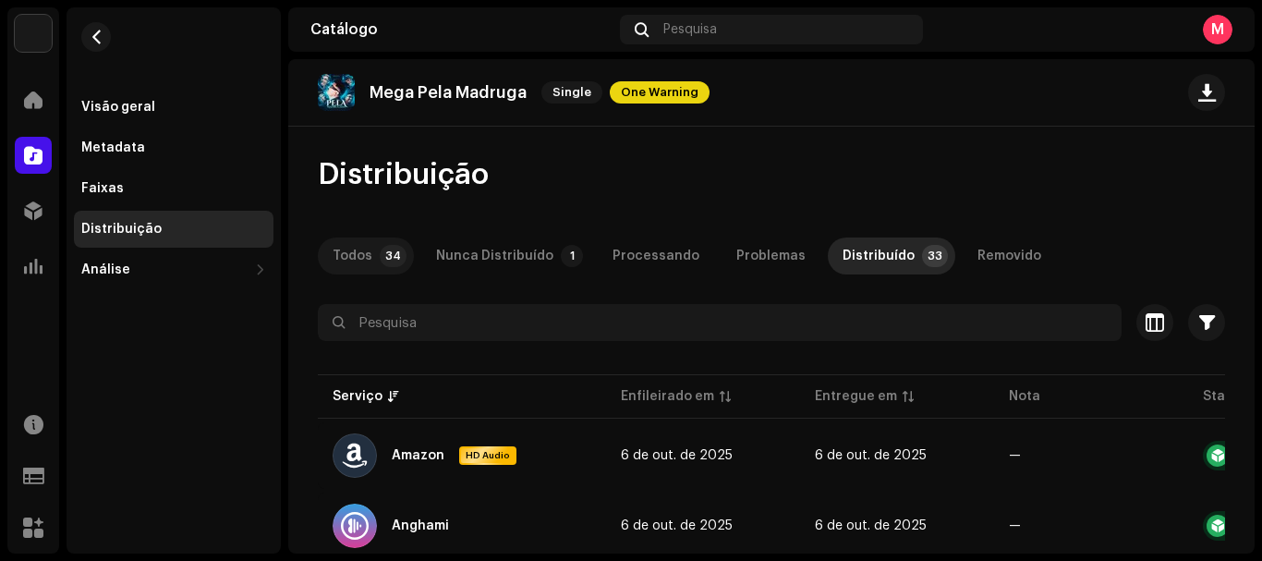
click at [331, 257] on p-tab "Todos 34" at bounding box center [366, 255] width 96 height 37
click at [135, 224] on div "Distribuição" at bounding box center [121, 229] width 80 height 15
click at [92, 38] on span "button" at bounding box center [97, 37] width 14 height 15
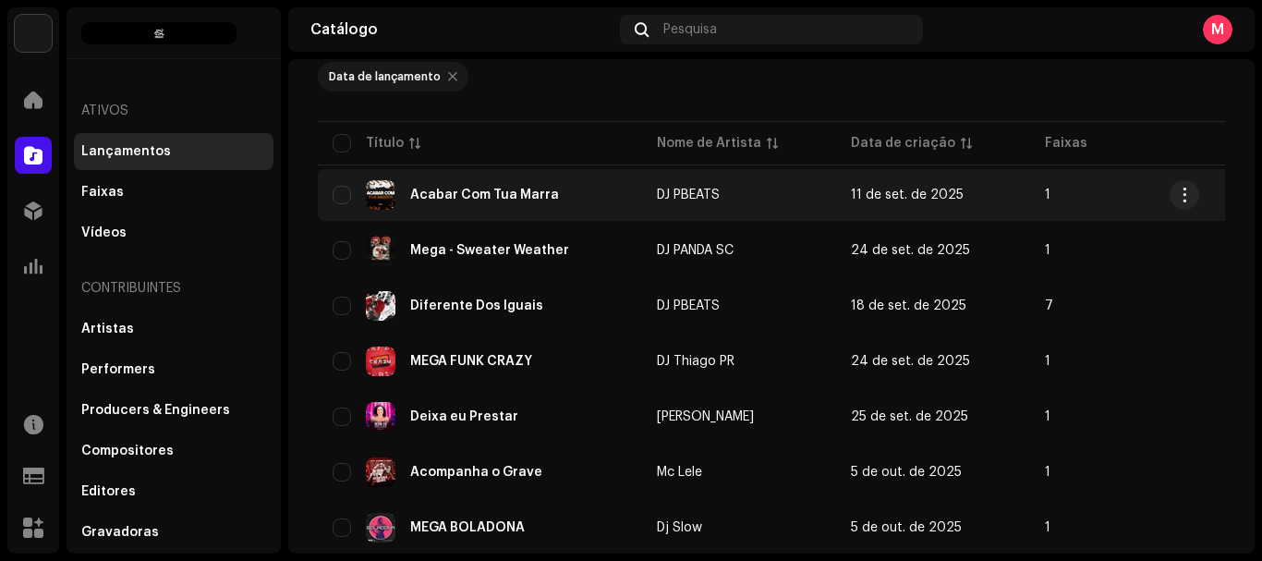
scroll to position [161, 0]
click at [479, 180] on div "Acabar Com Tua Marra" at bounding box center [480, 194] width 295 height 30
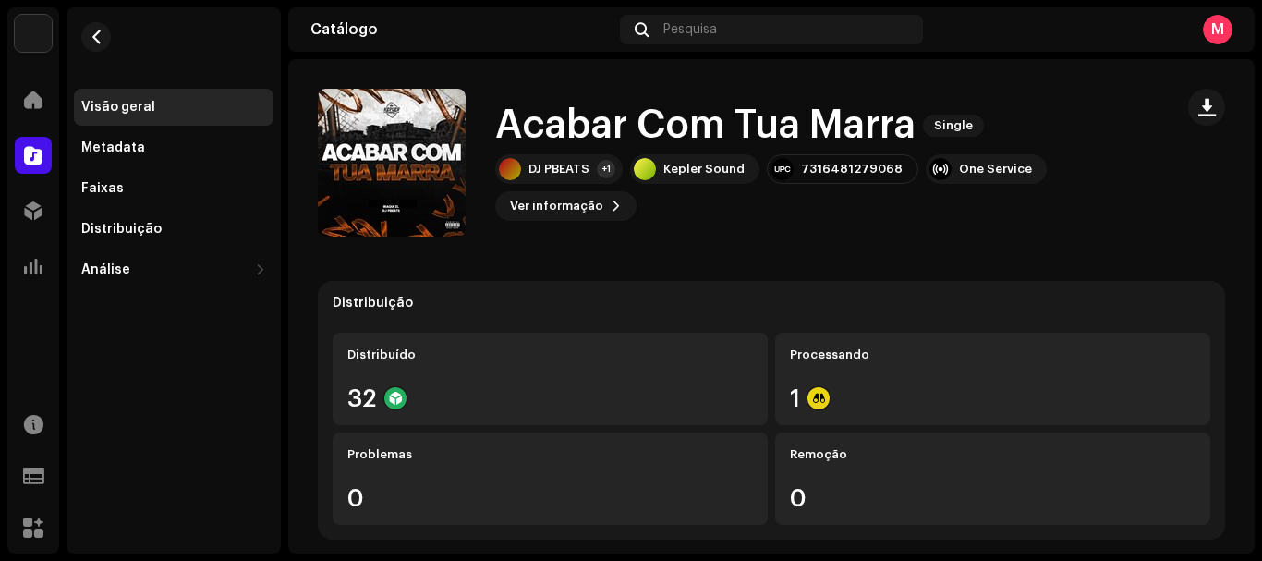
click at [516, 121] on h1 "Acabar Com Tua Marra" at bounding box center [705, 125] width 420 height 42
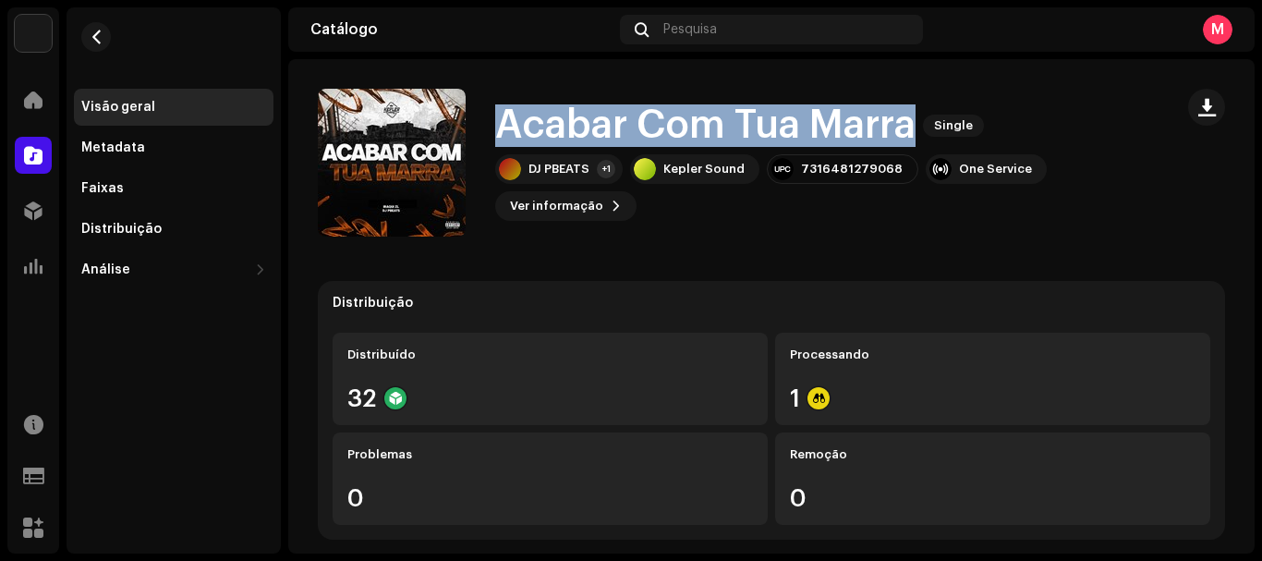
click at [516, 121] on h1 "Acabar Com Tua Marra" at bounding box center [705, 125] width 420 height 42
copy div "Acabar Com Tua Marra Single"
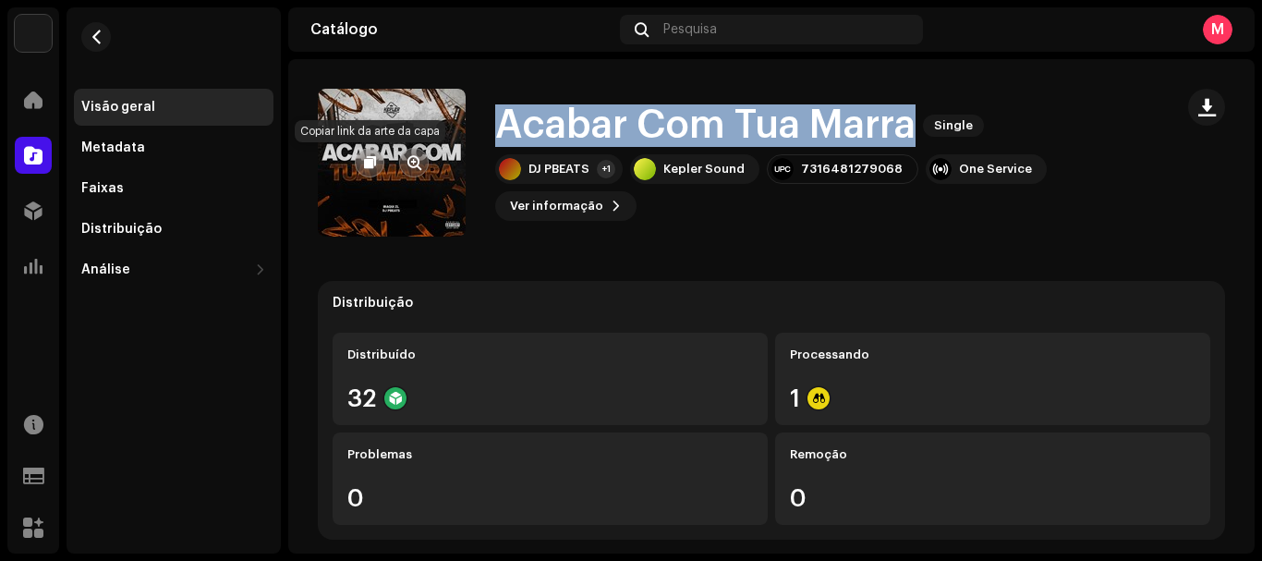
click at [362, 163] on button "button" at bounding box center [370, 163] width 30 height 30
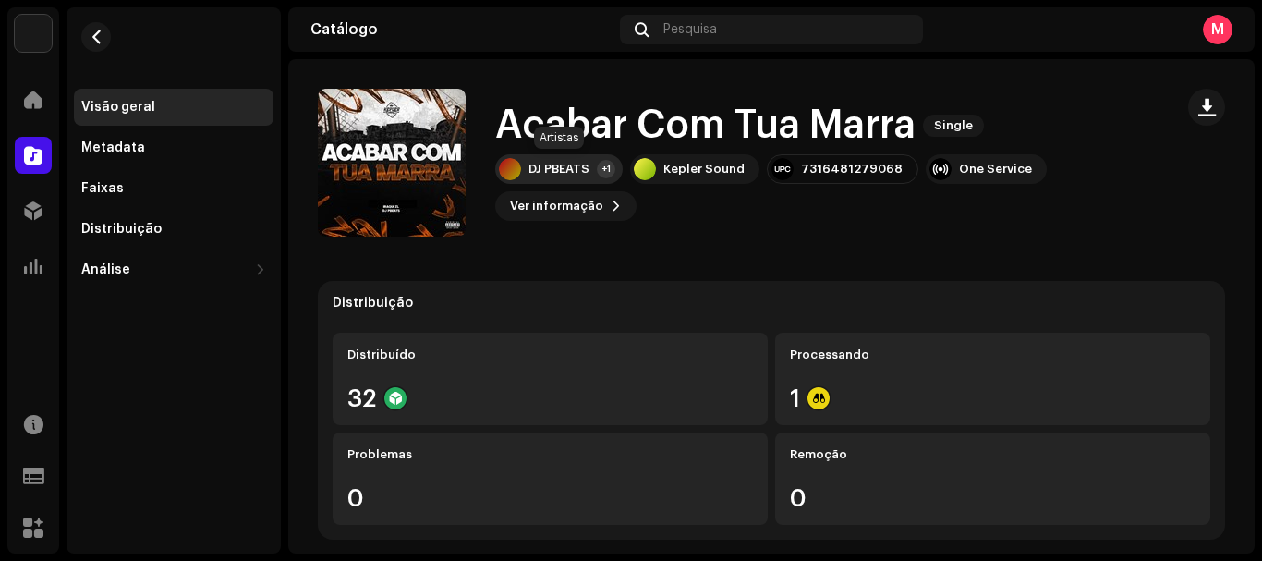
click at [584, 171] on div "DJ PBEATS" at bounding box center [558, 169] width 61 height 15
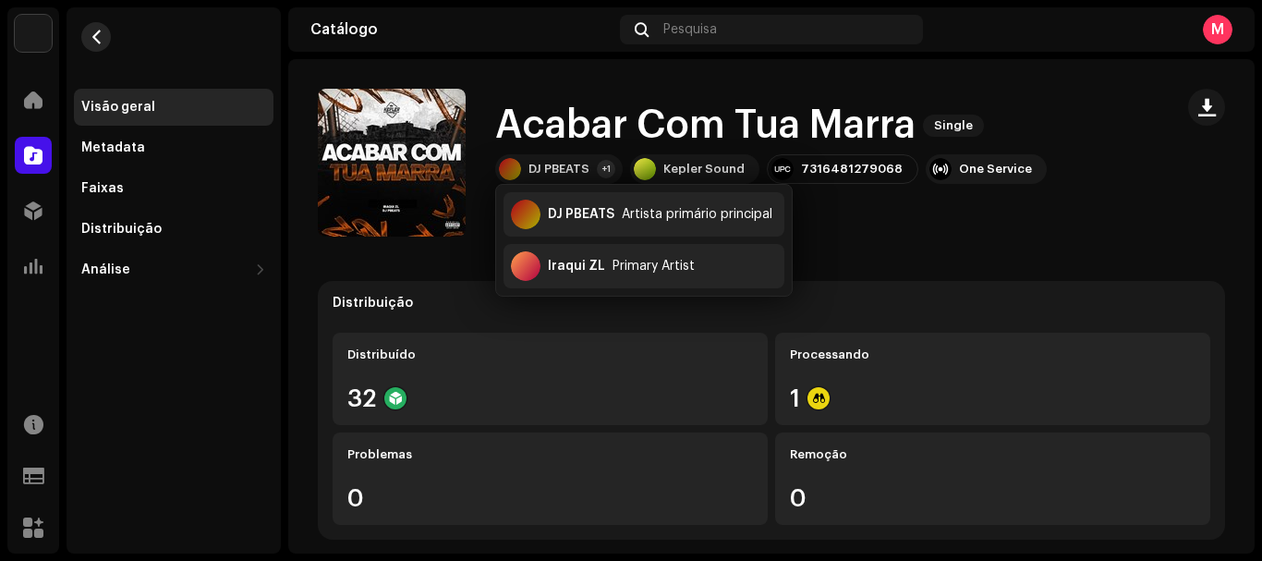
click at [95, 30] on span "button" at bounding box center [97, 37] width 14 height 15
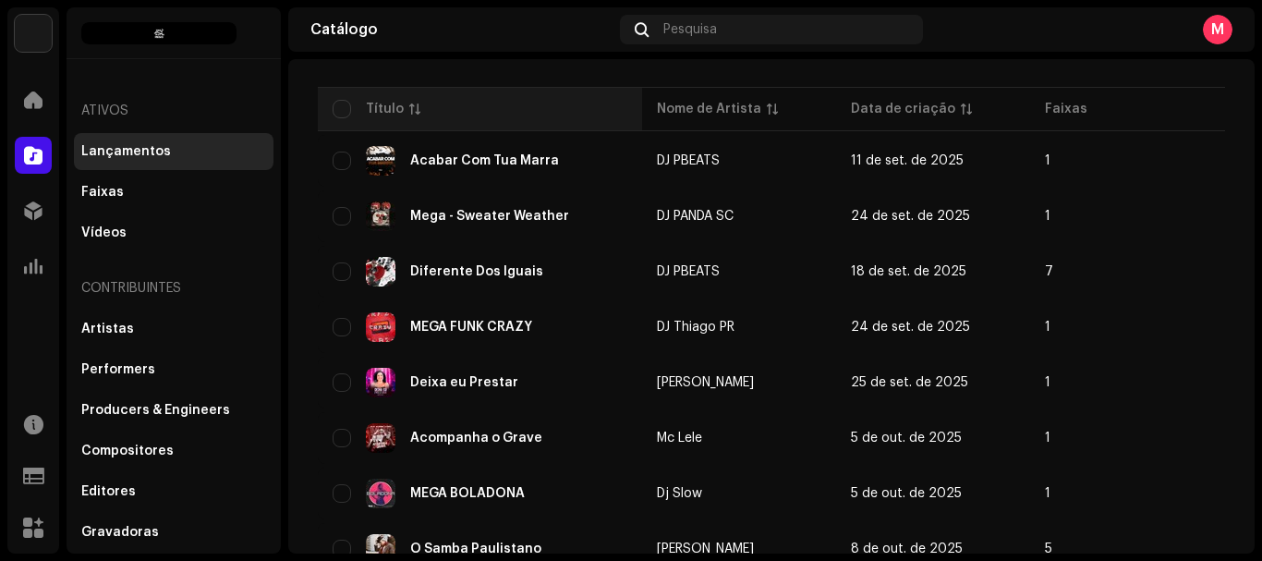
scroll to position [196, 0]
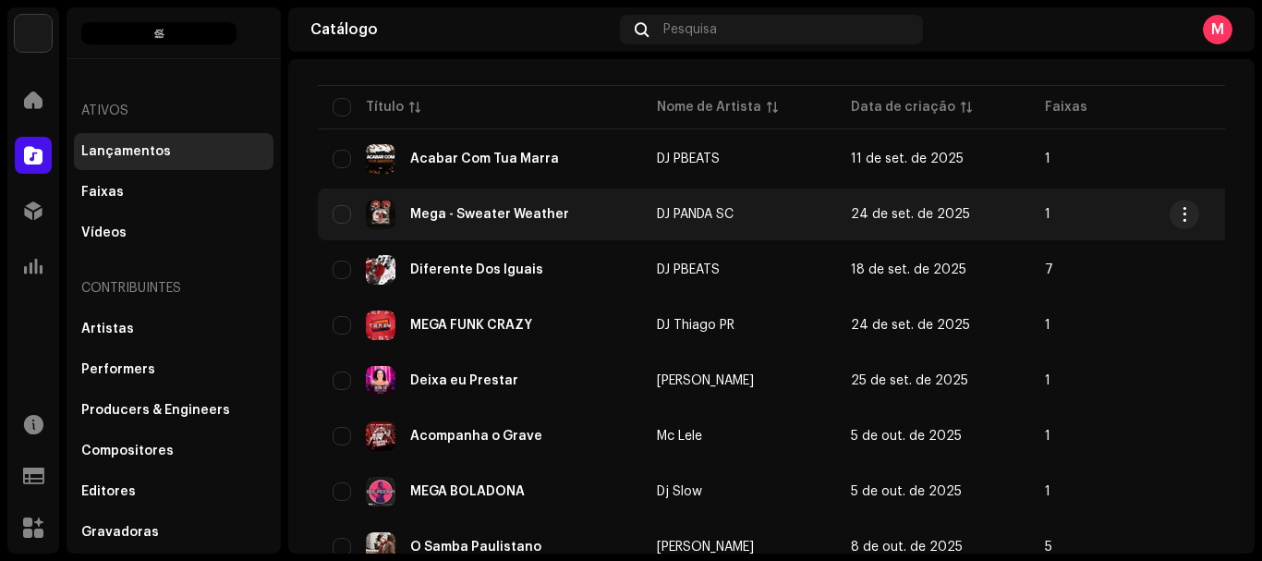
click at [504, 218] on div "Mega - Sweater Weather" at bounding box center [489, 214] width 159 height 13
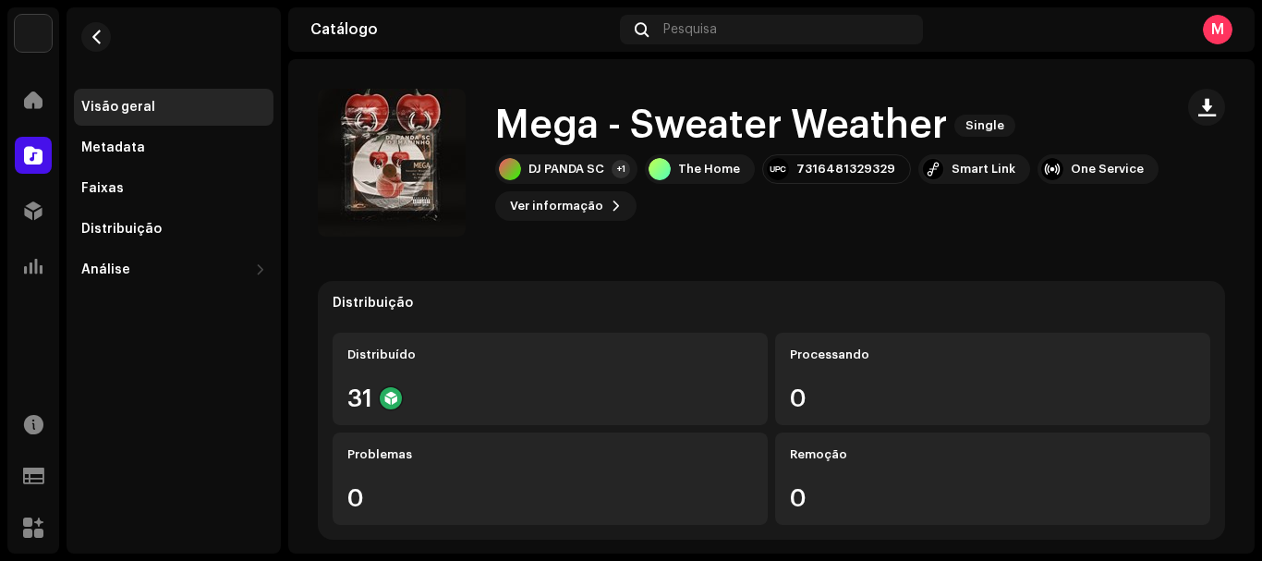
click at [538, 124] on h1 "Mega - Sweater Weather" at bounding box center [721, 125] width 452 height 42
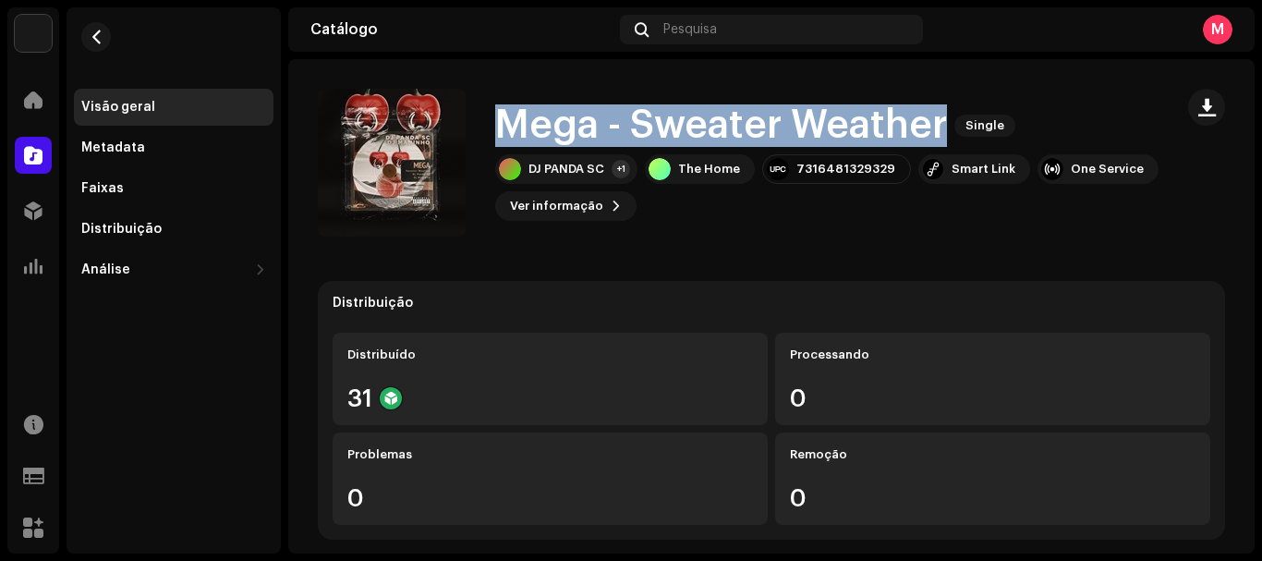
click at [538, 124] on h1 "Mega - Sweater Weather" at bounding box center [721, 125] width 452 height 42
copy div "Mega - Sweater Weather Single"
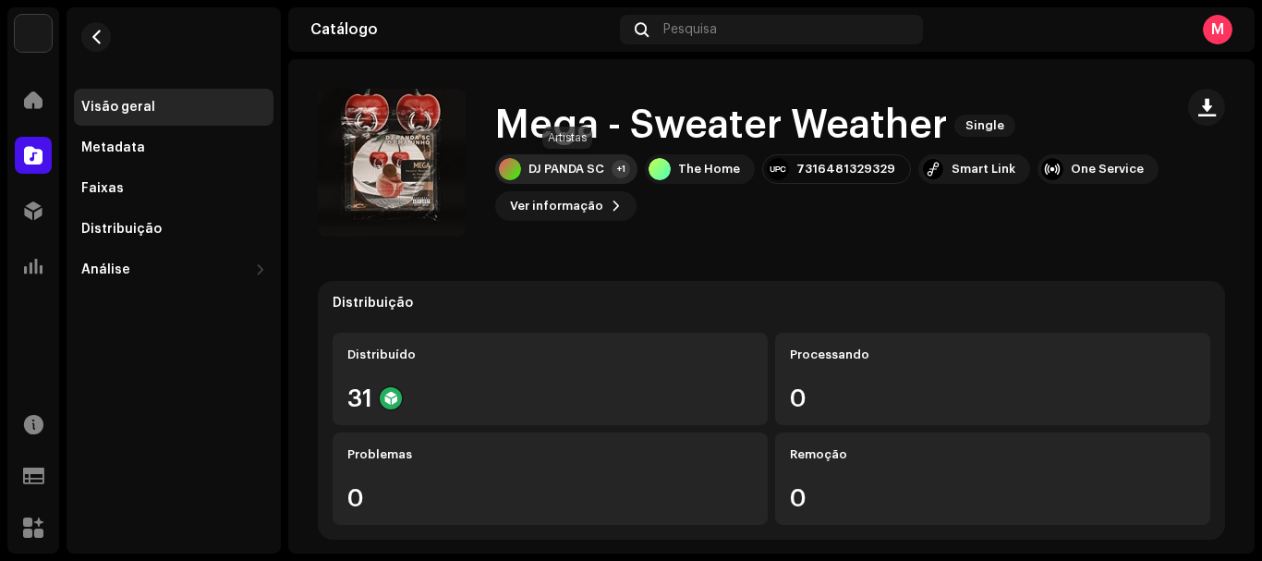
click at [575, 164] on div "DJ PANDA SC" at bounding box center [566, 169] width 76 height 15
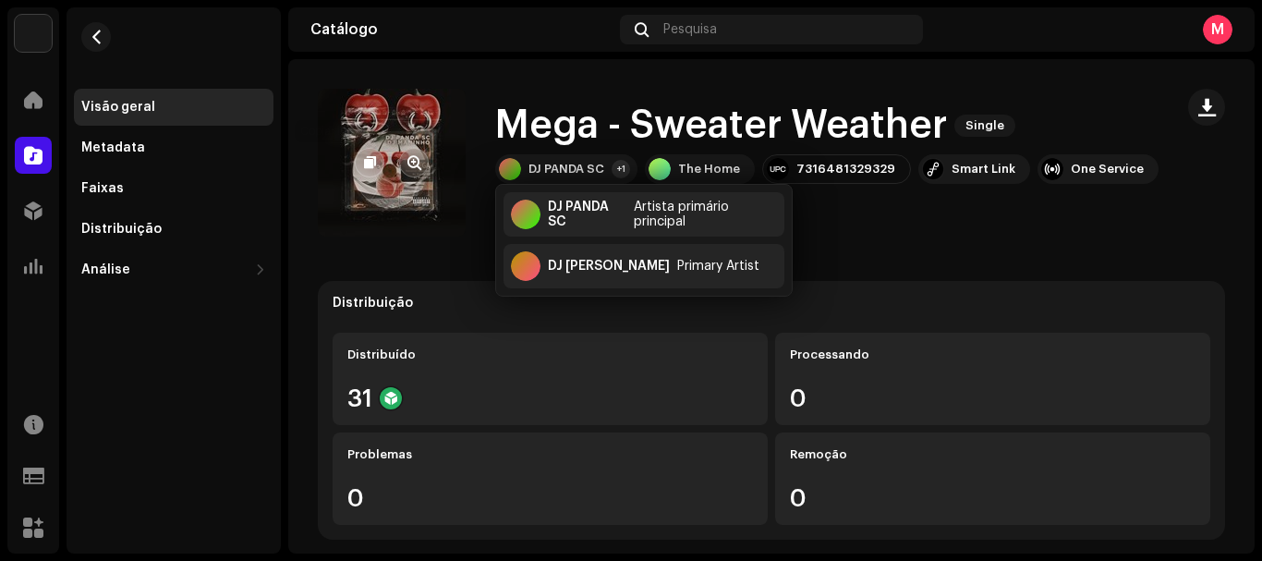
click at [369, 151] on button "button" at bounding box center [370, 163] width 30 height 30
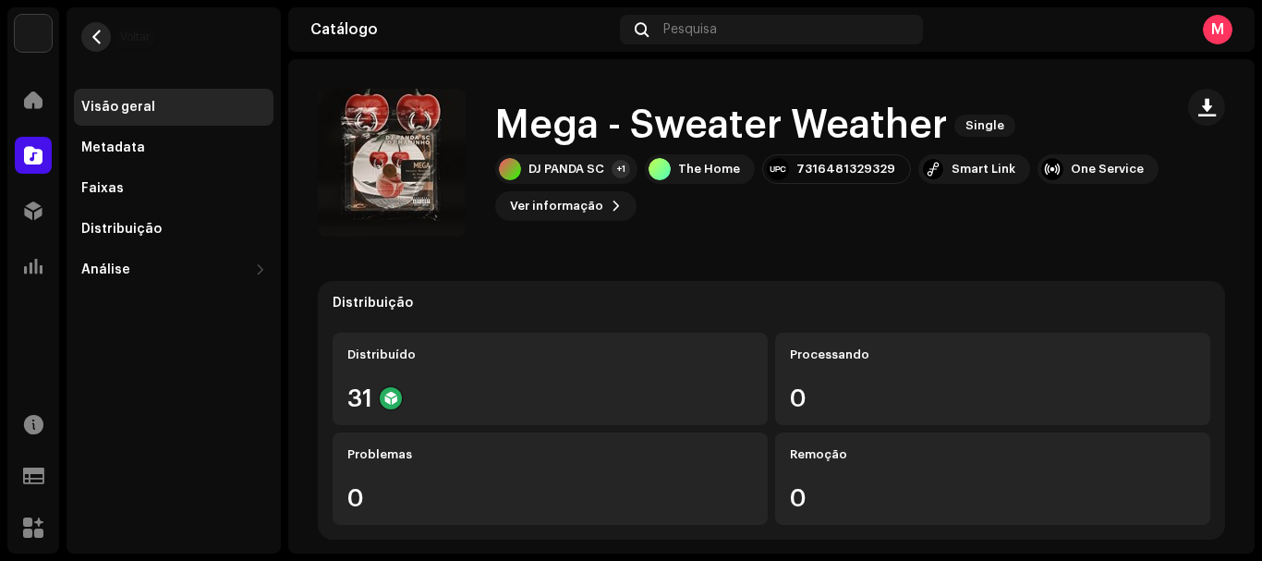
click at [102, 25] on button "button" at bounding box center [96, 37] width 30 height 30
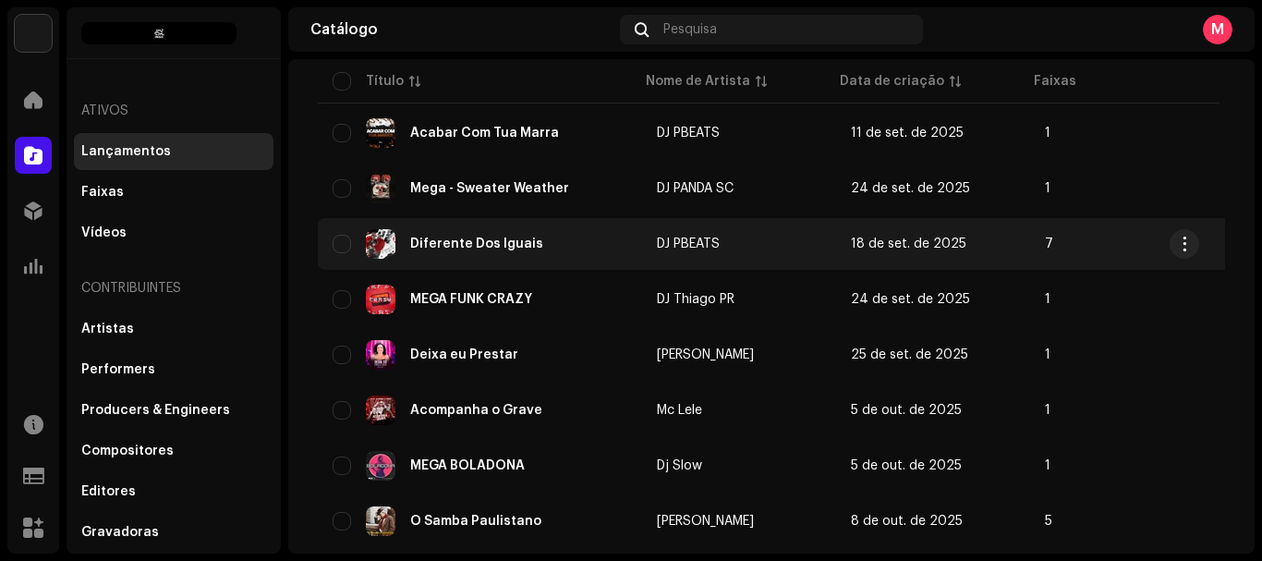
click at [524, 242] on div "Diferente Dos Iguais" at bounding box center [476, 243] width 133 height 13
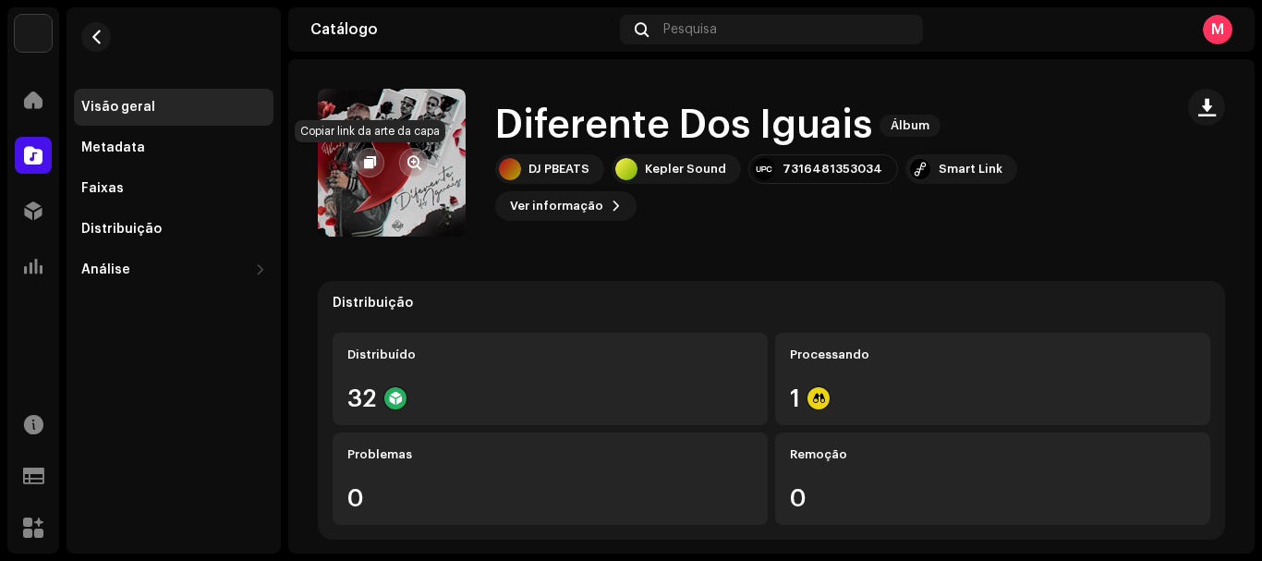
click at [370, 162] on span "button" at bounding box center [370, 162] width 12 height 15
